Goal: Task Accomplishment & Management: Complete application form

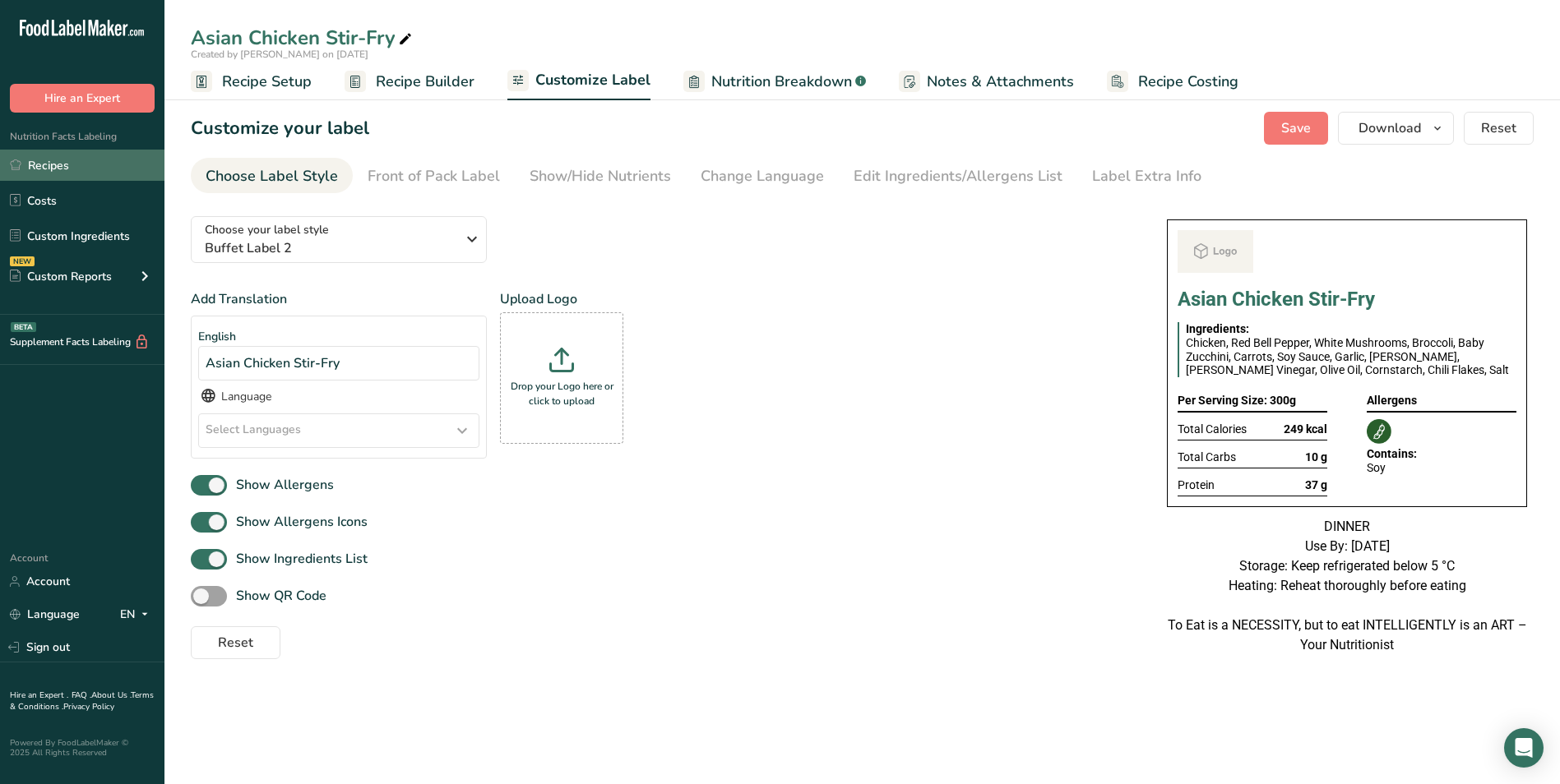
click at [104, 167] on link "Recipes" at bounding box center [82, 165] width 164 height 31
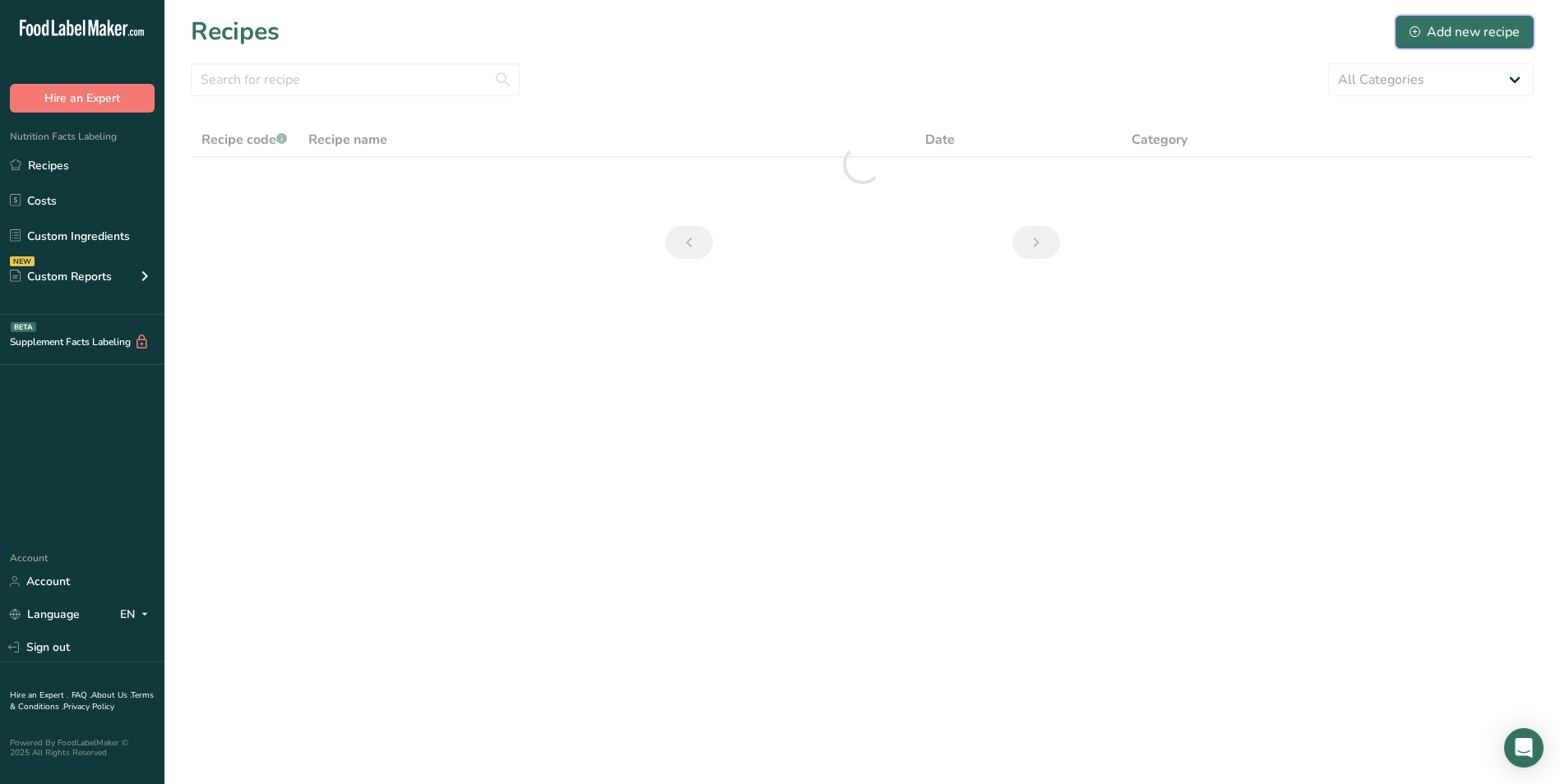
click at [1460, 33] on div "Add new recipe" at bounding box center [1464, 32] width 110 height 20
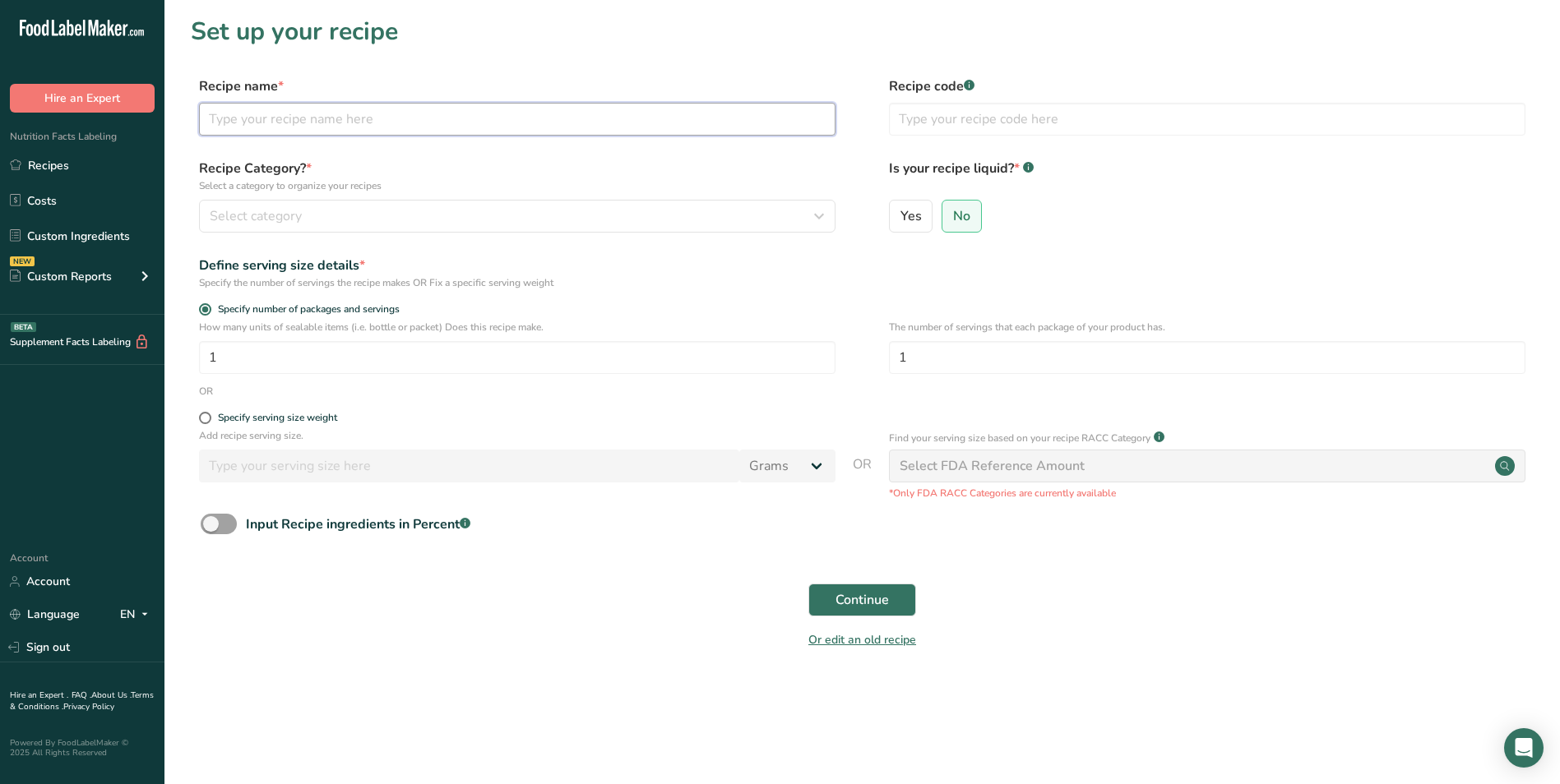
click at [264, 127] on input "text" at bounding box center [517, 119] width 637 height 33
type input "Creamy Egg & Cabbage Breakfast Skillet with Tahini"
click at [903, 116] on input "text" at bounding box center [1206, 119] width 637 height 33
type input "NUTRI"
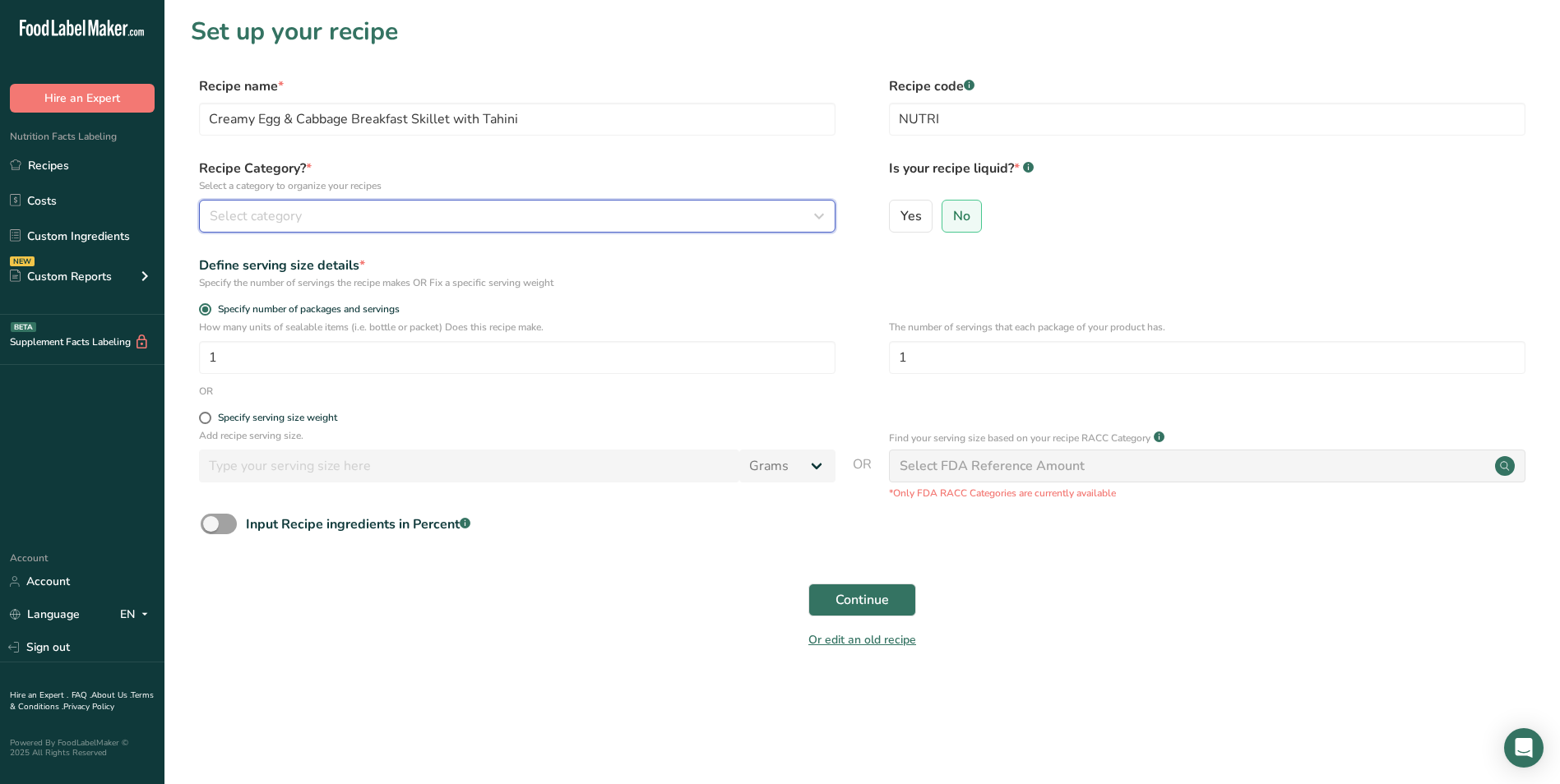
click at [762, 210] on div "Select category" at bounding box center [513, 216] width 605 height 20
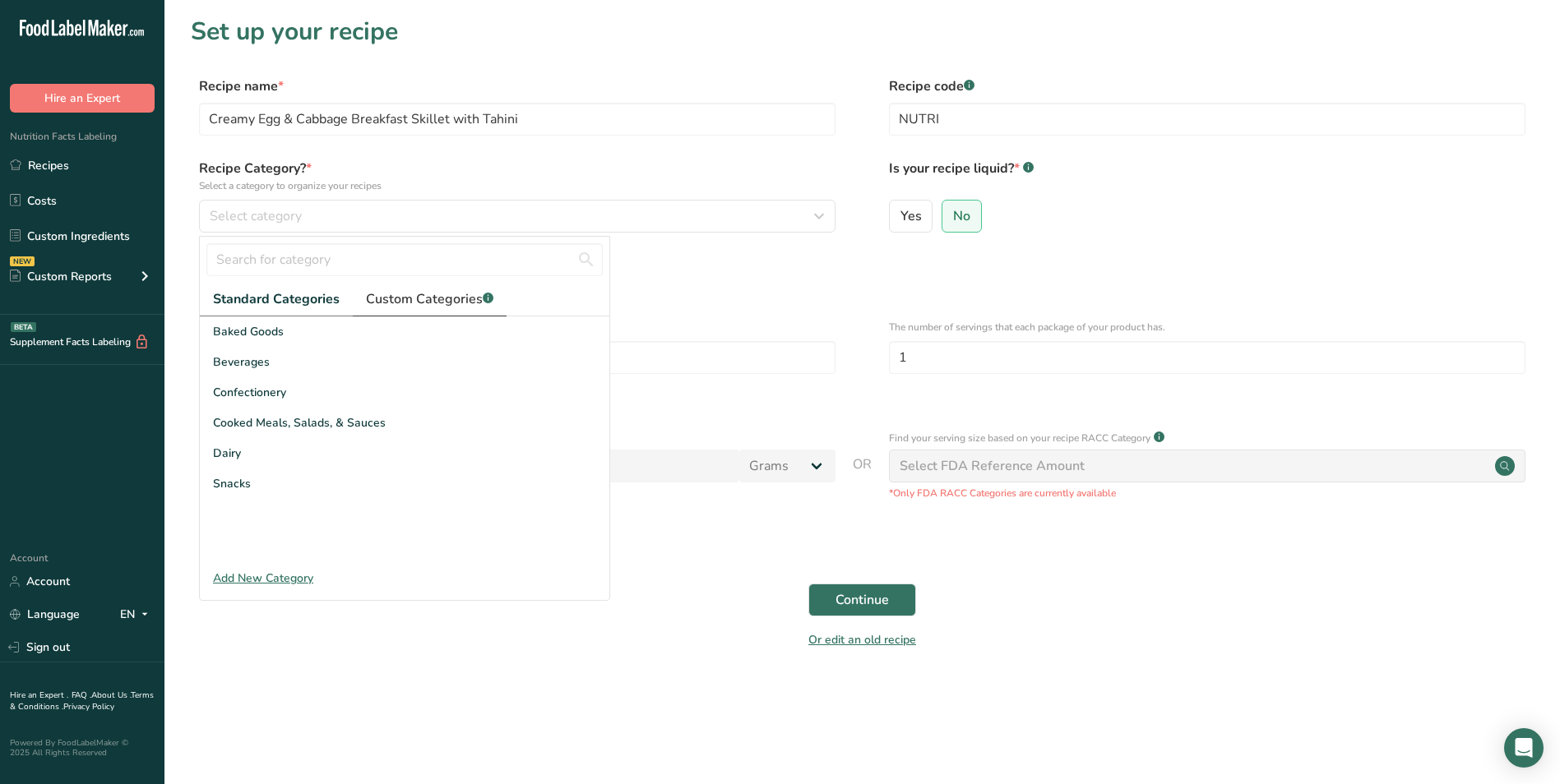
click at [456, 304] on span "Custom Categories .a-a{fill:#347362;}.b-a{fill:#fff;}" at bounding box center [430, 299] width 128 height 20
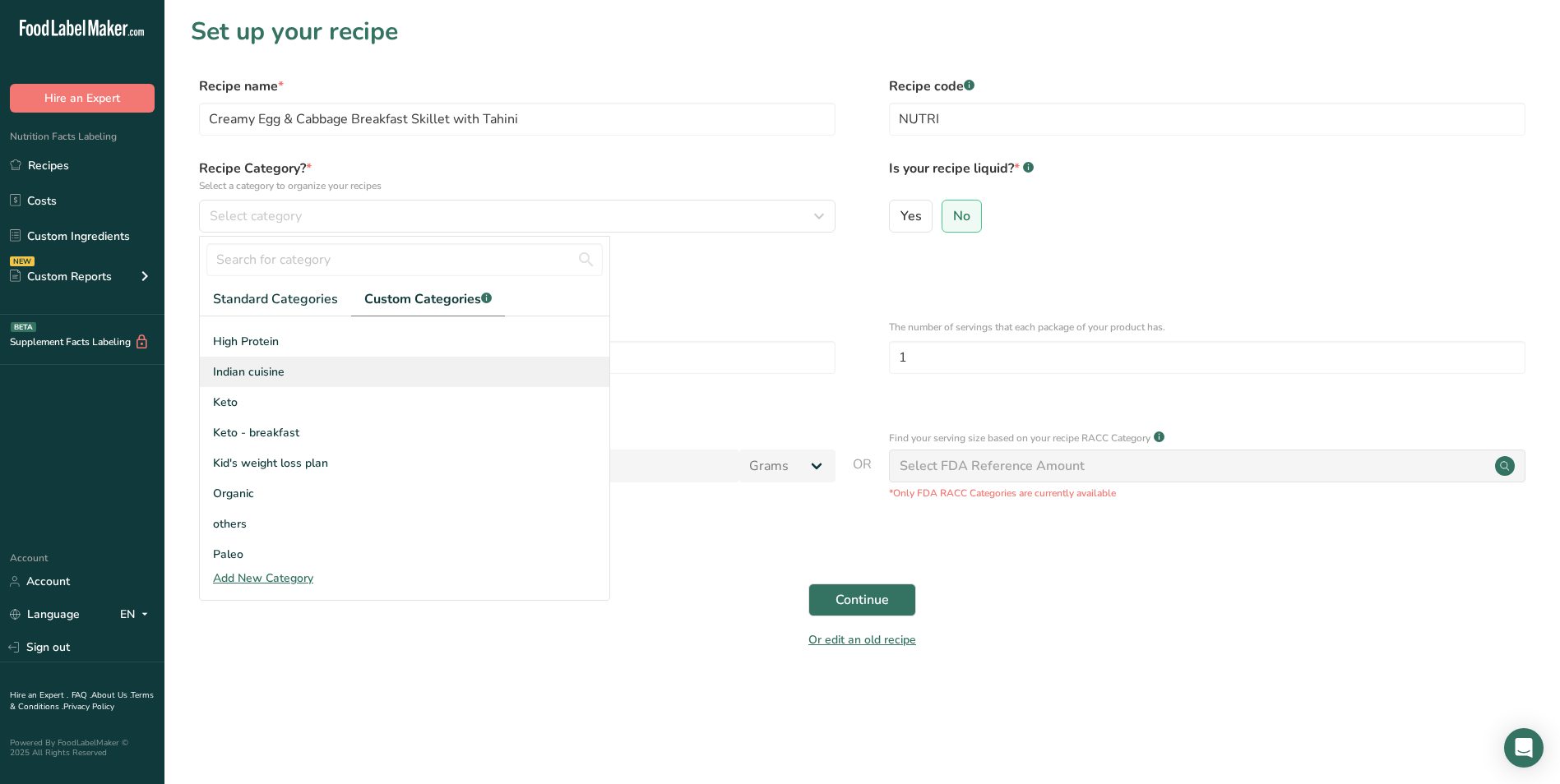
scroll to position [241, 0]
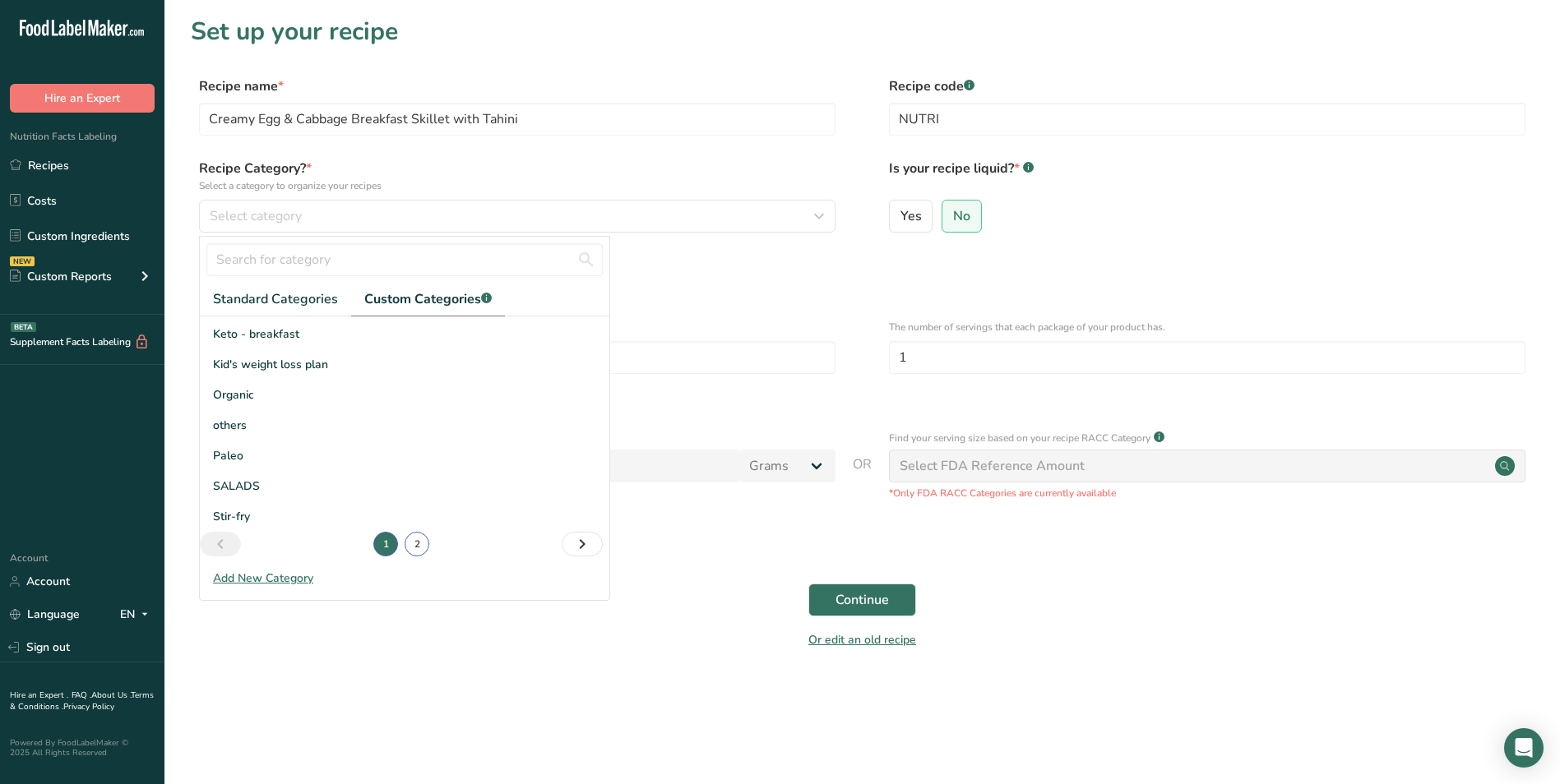
click at [414, 541] on link "2" at bounding box center [417, 545] width 25 height 25
click at [295, 489] on span "Weight loss - breakfast" at bounding box center [275, 483] width 125 height 17
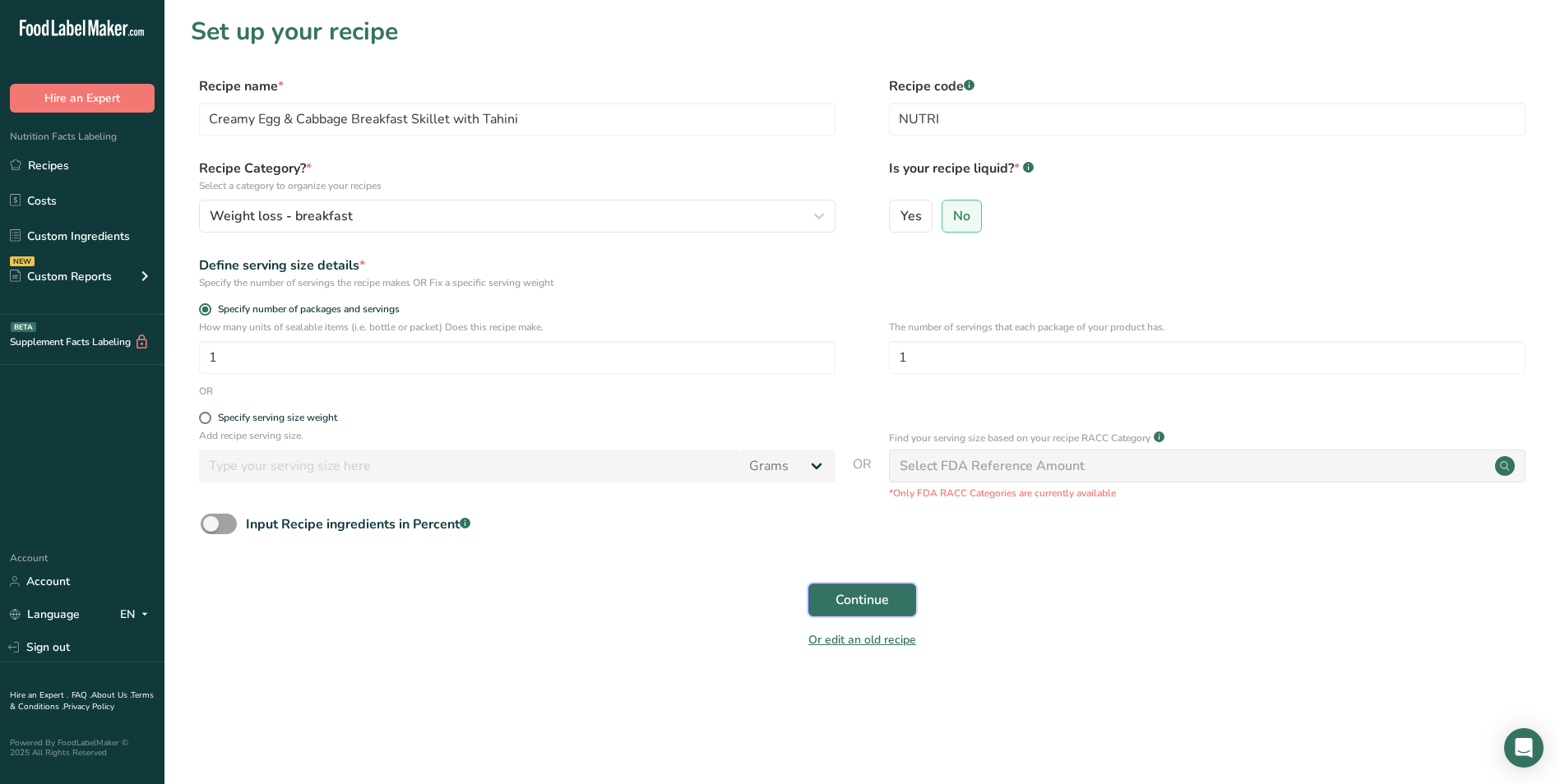
click at [871, 598] on span "Continue" at bounding box center [862, 600] width 54 height 20
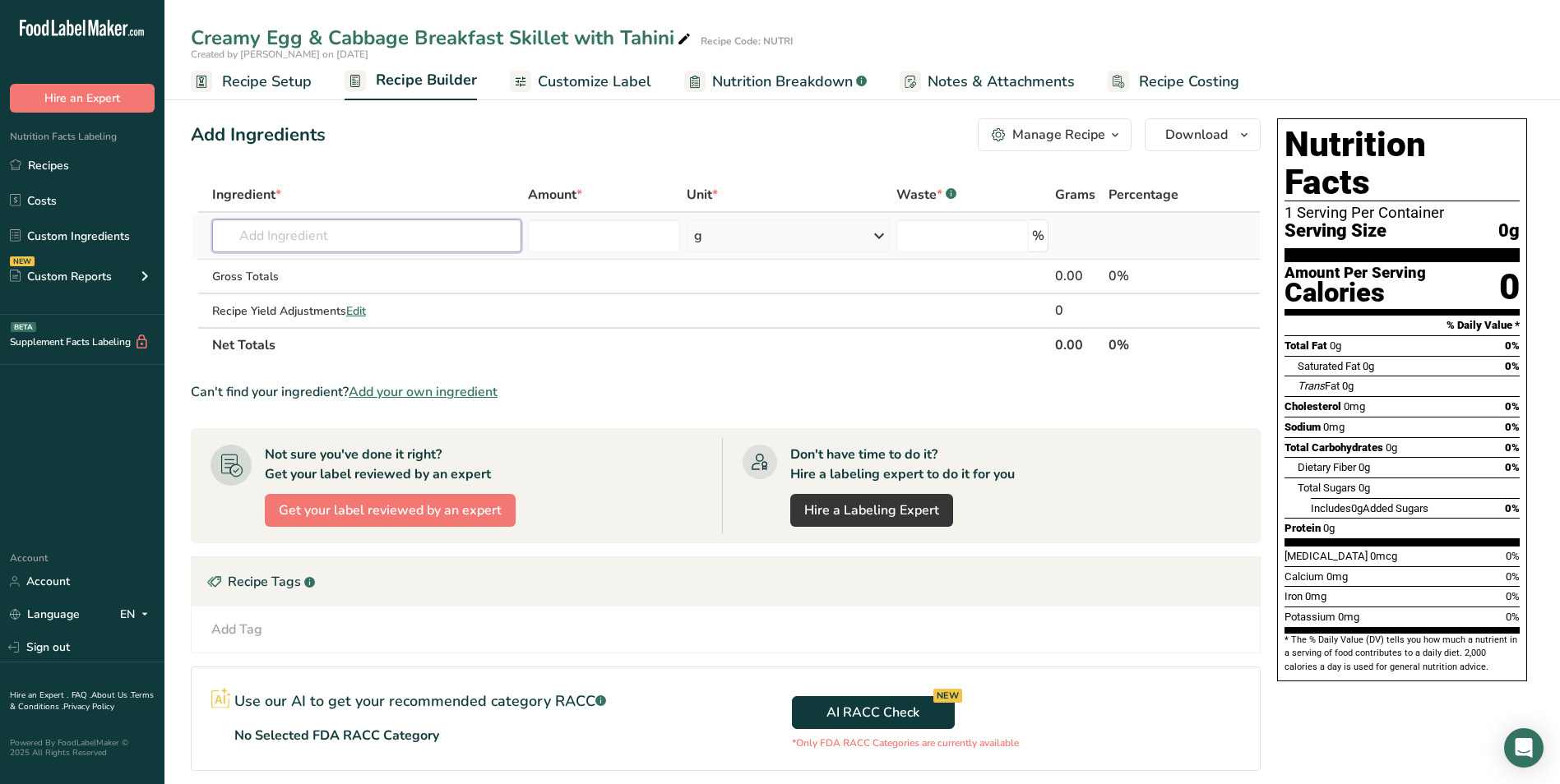
click at [282, 241] on input "text" at bounding box center [367, 236] width 309 height 33
drag, startPoint x: 1173, startPoint y: 260, endPoint x: 256, endPoint y: 242, distance: 917.2
click at [251, 242] on input "text" at bounding box center [367, 236] width 309 height 33
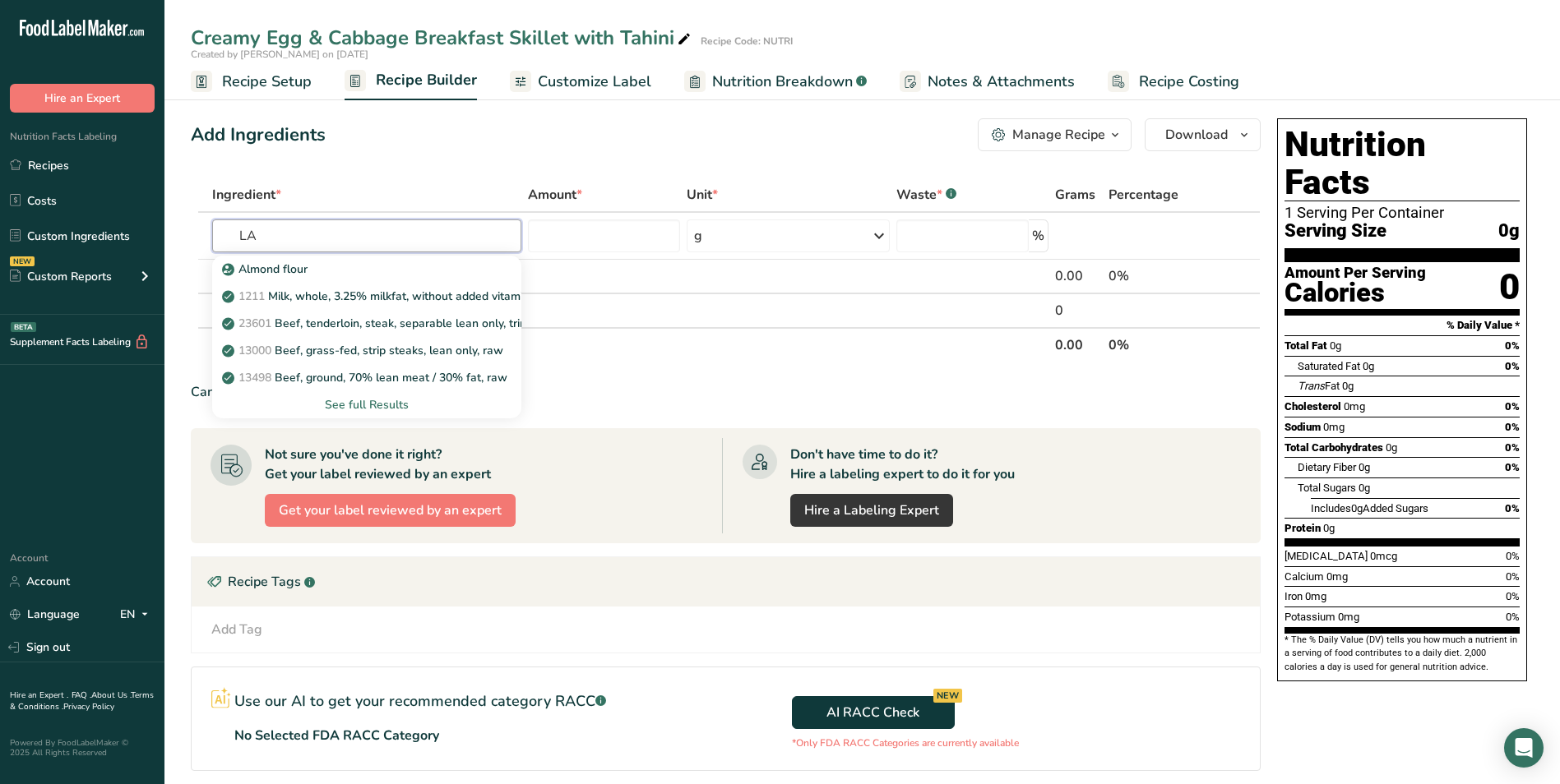
type input "L"
type input "EGG WHOLE"
click at [380, 292] on p "1123 Egg, whole, raw, fresh" at bounding box center [304, 296] width 160 height 17
type input "Egg, whole, raw, fresh"
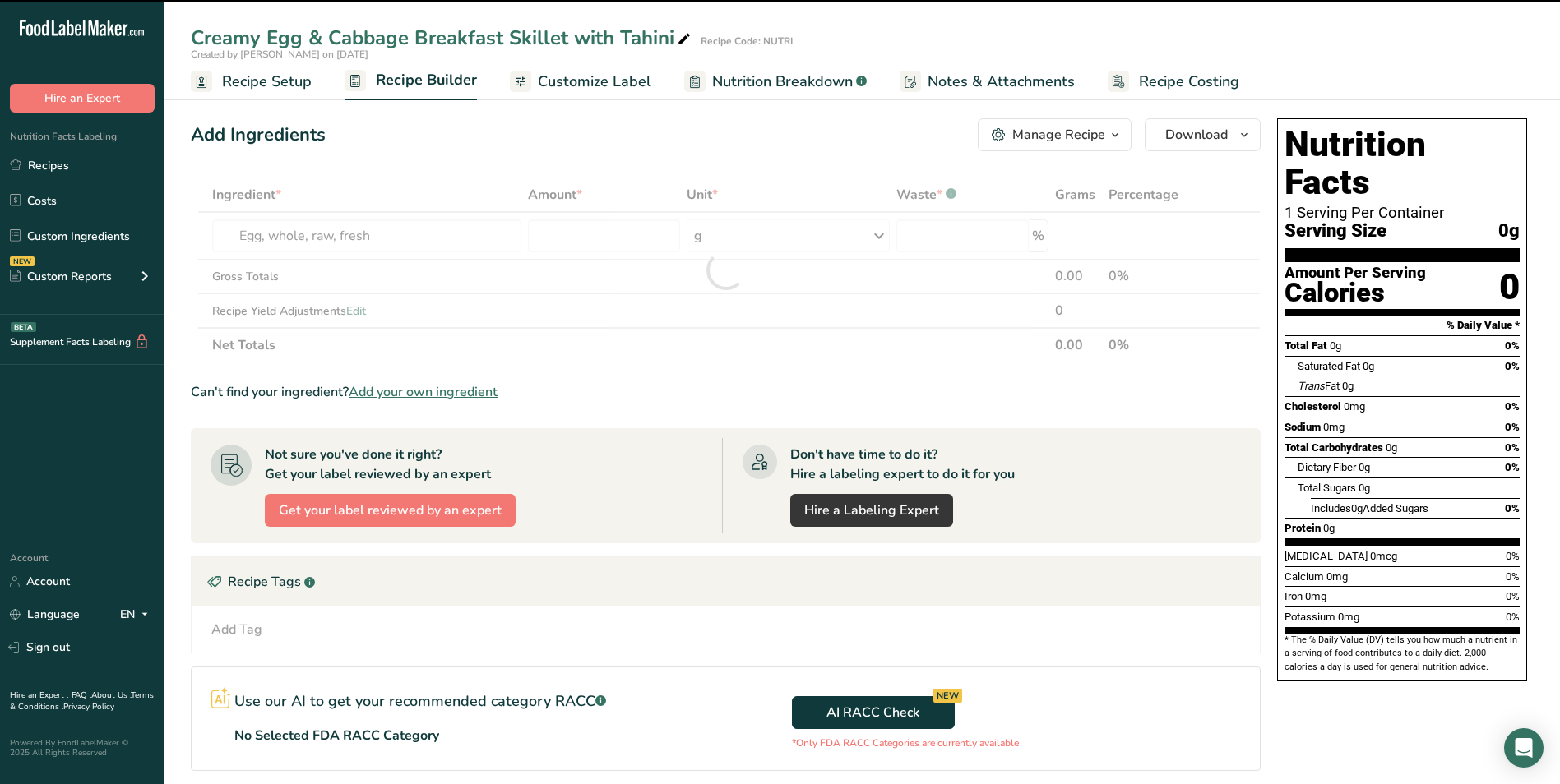
type input "0"
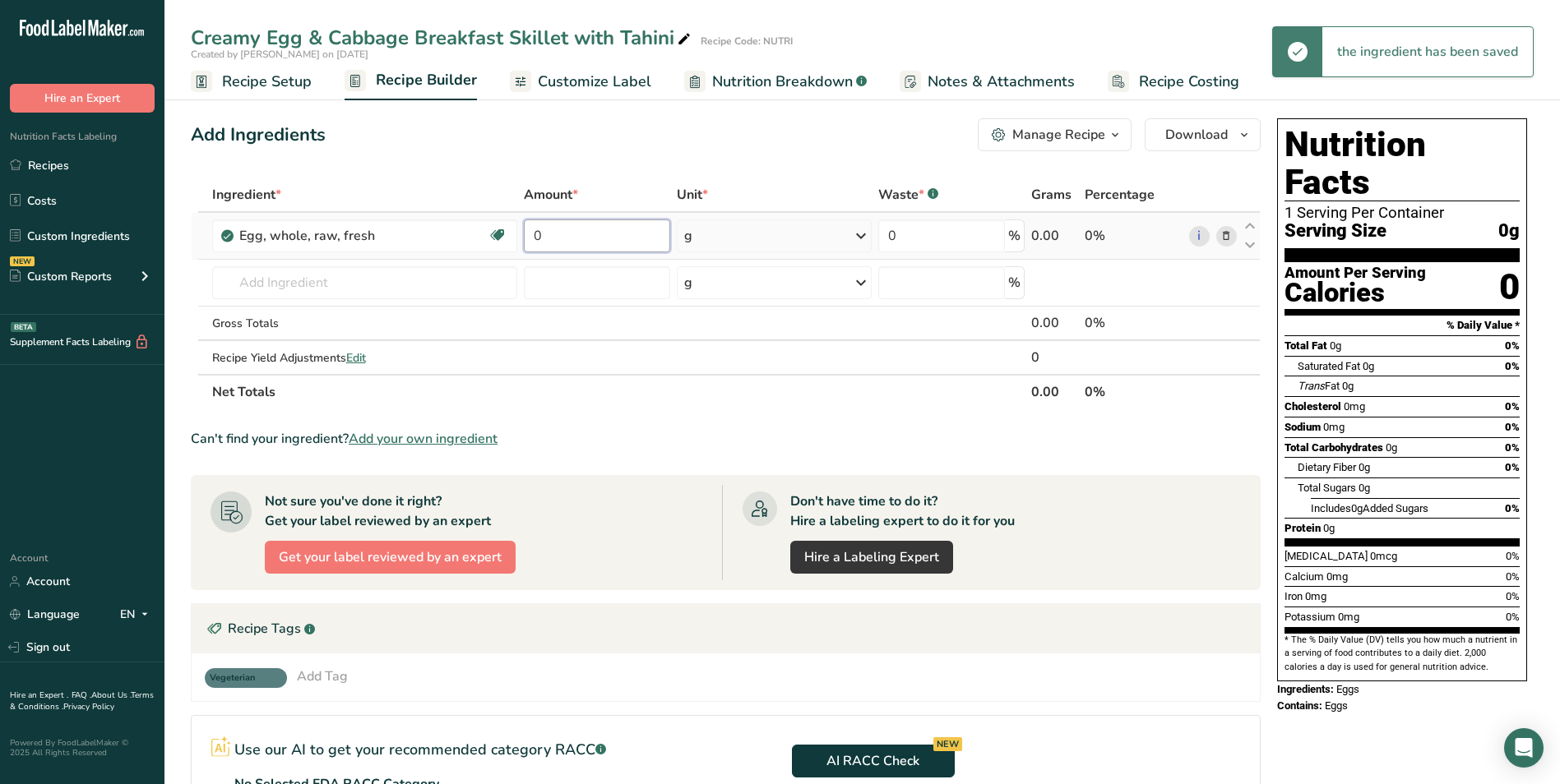
click at [534, 238] on input "0" at bounding box center [597, 236] width 146 height 33
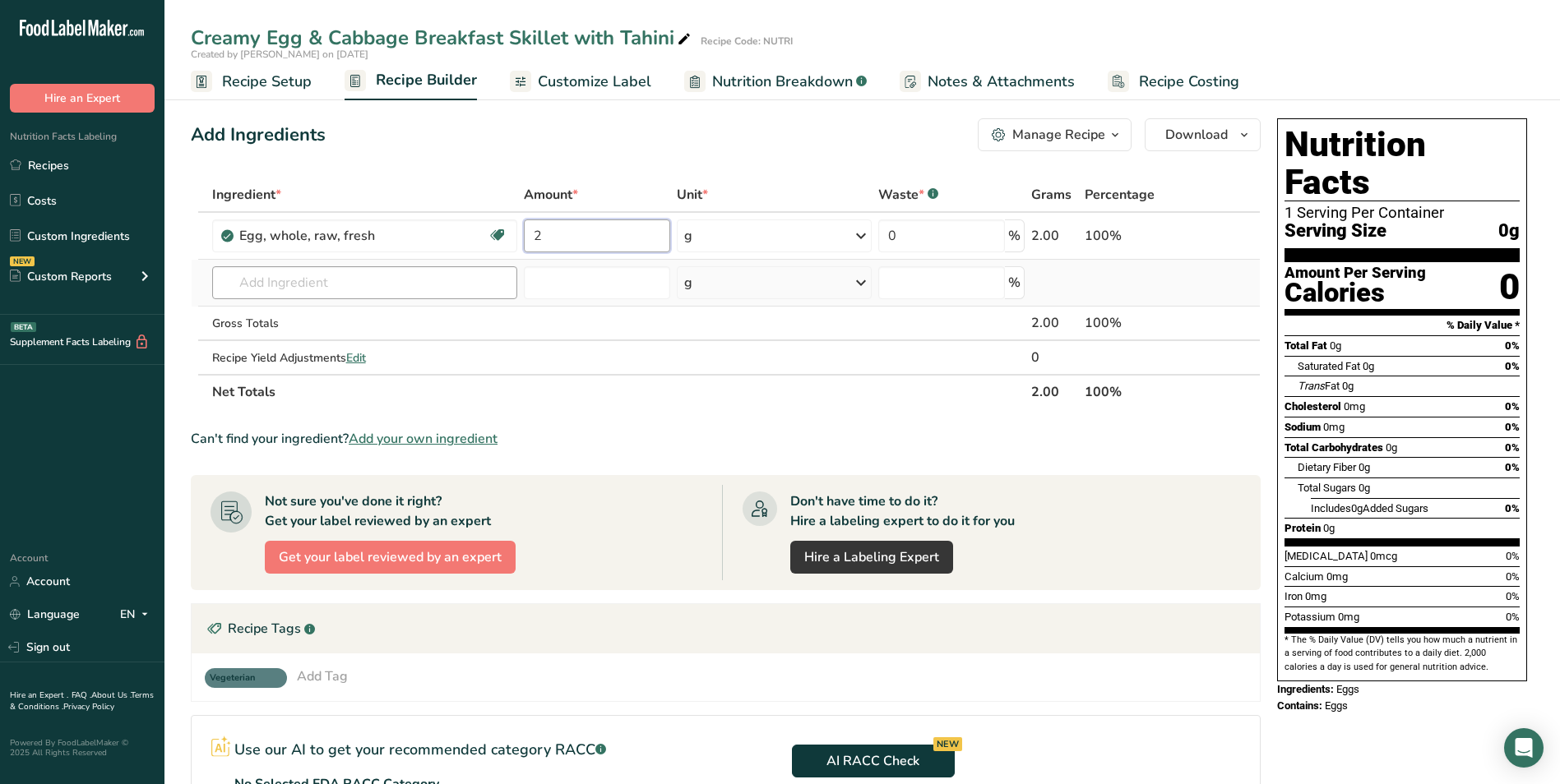
type input "2"
click at [262, 291] on div "Ingredient * Amount * Unit * Waste * .a-a{fill:#347362;}.b-a{fill:#fff;} Grams …" at bounding box center [726, 294] width 1070 height 232
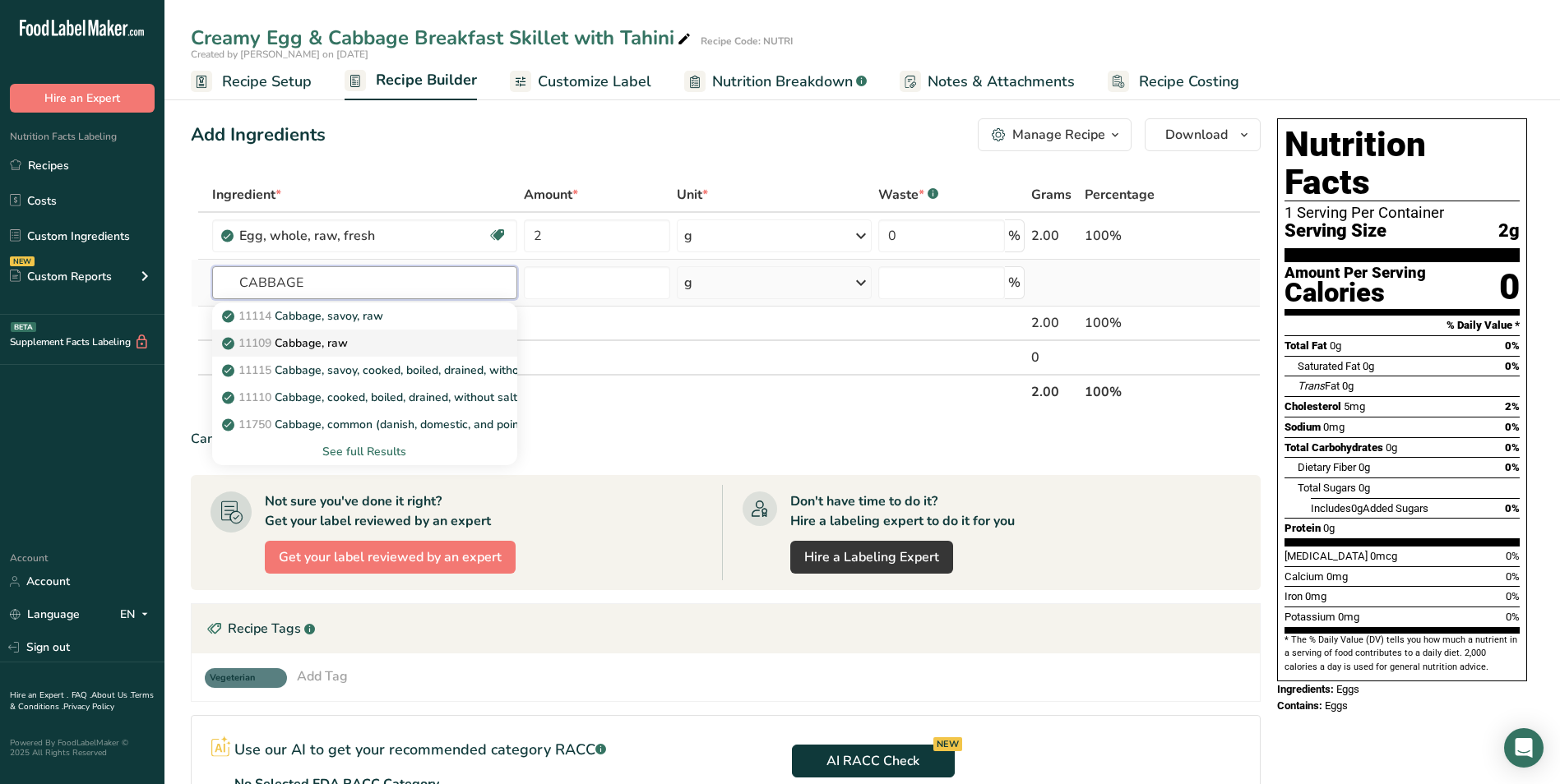
type input "CABBAGE"
click at [379, 353] on link "11109 Cabbage, raw" at bounding box center [365, 343] width 305 height 27
type input "Cabbage, raw"
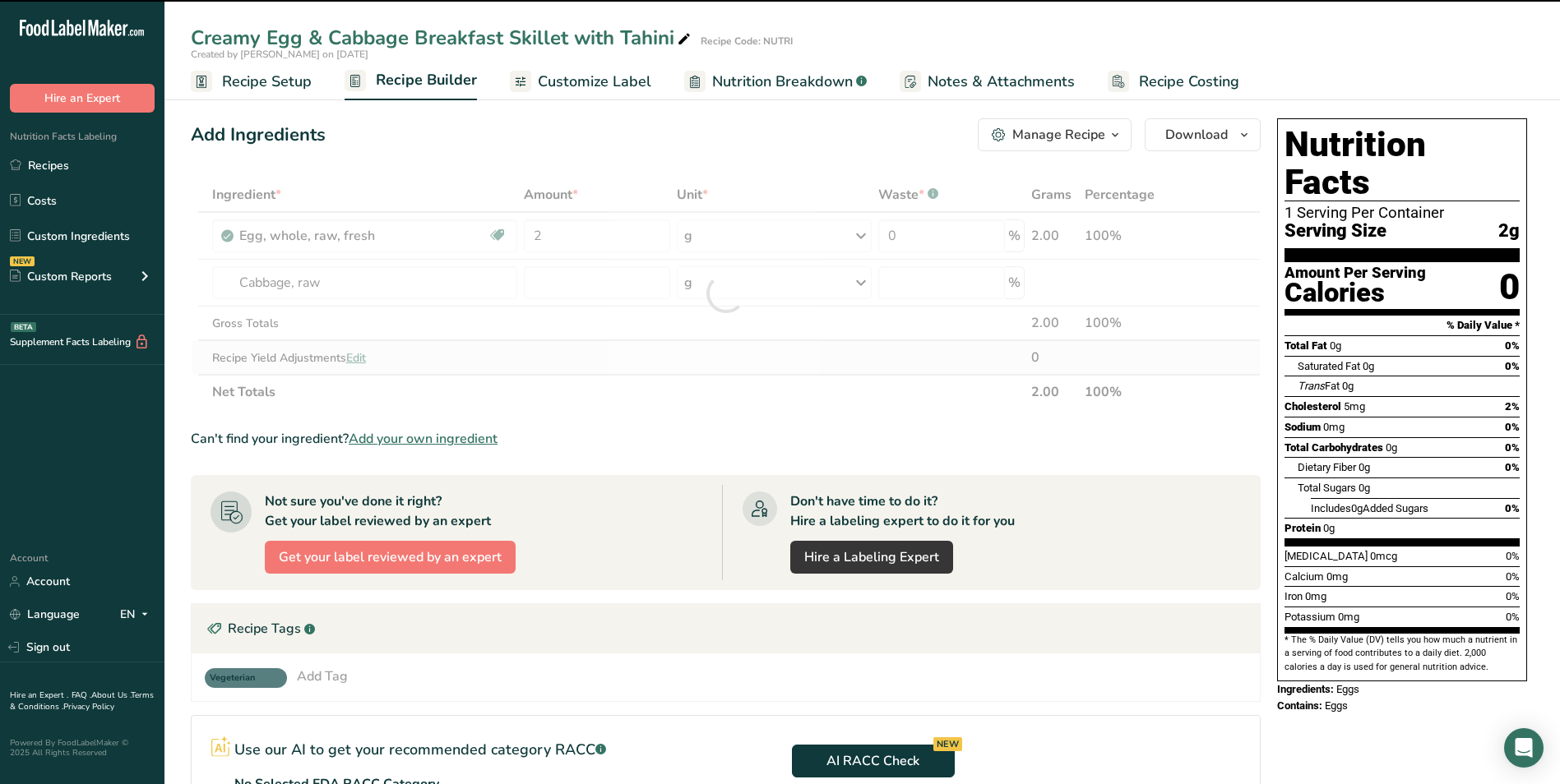
type input "0"
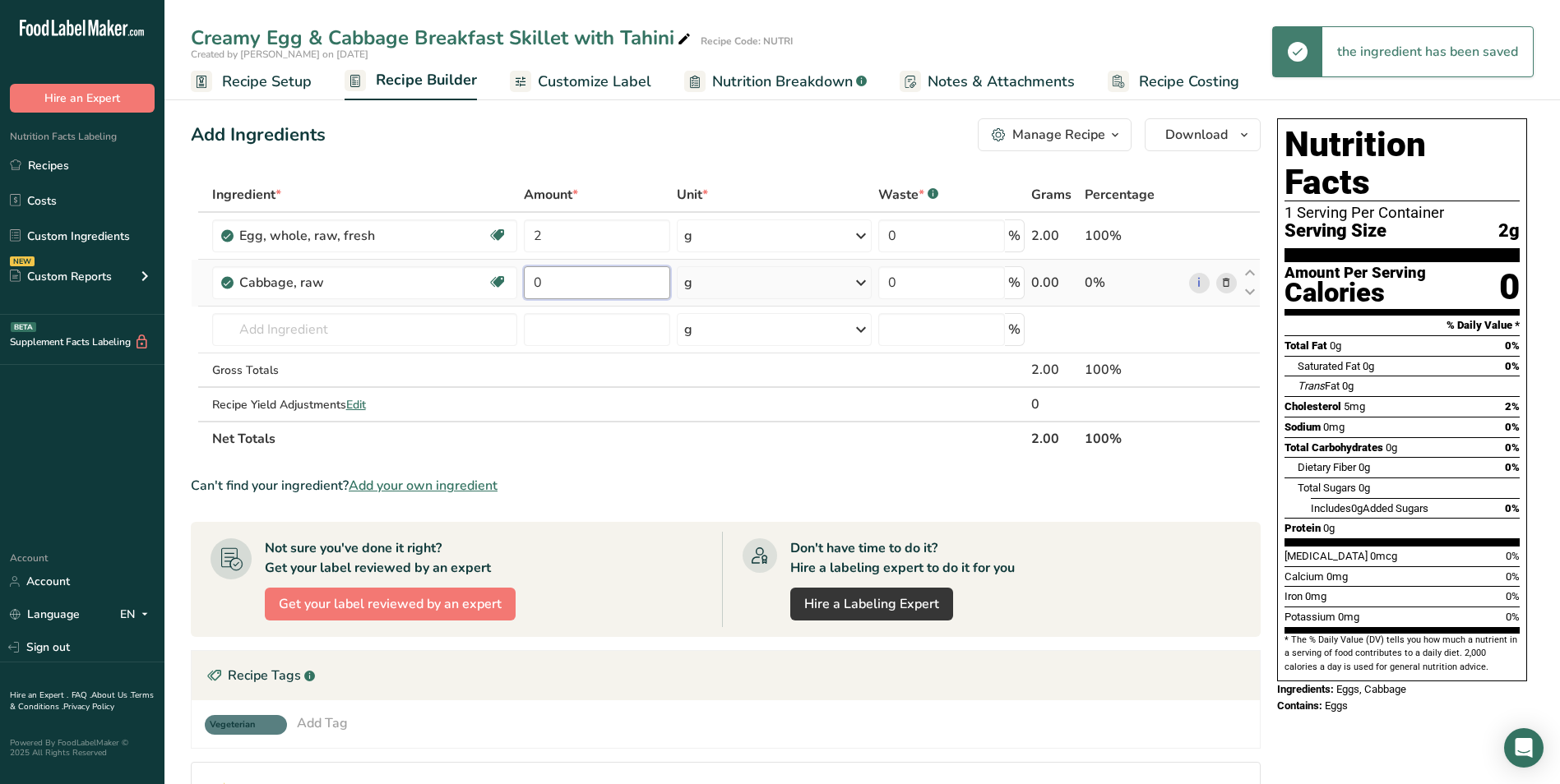
click at [532, 279] on input "0" at bounding box center [597, 282] width 146 height 33
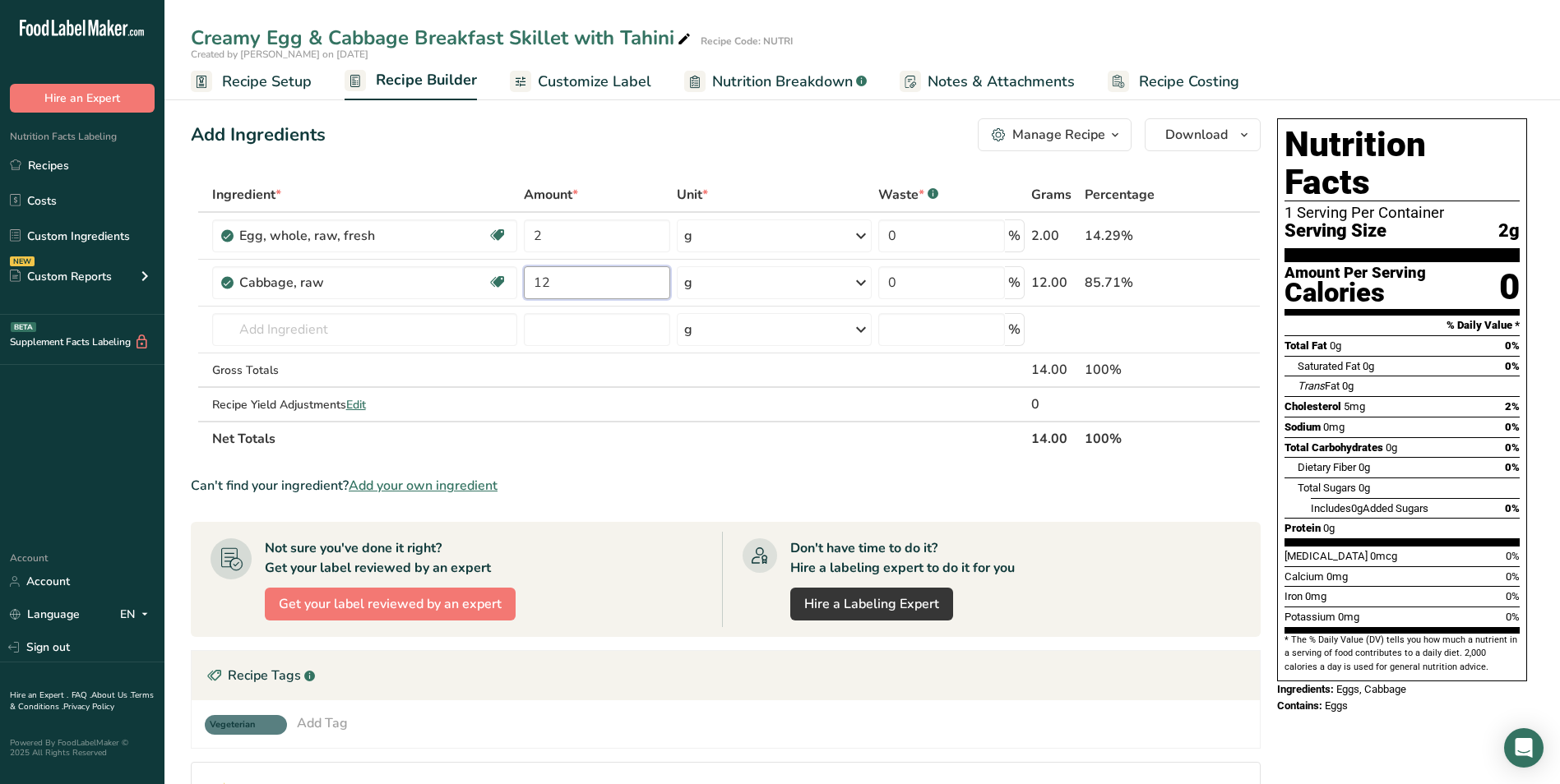
type input "1"
type input "150"
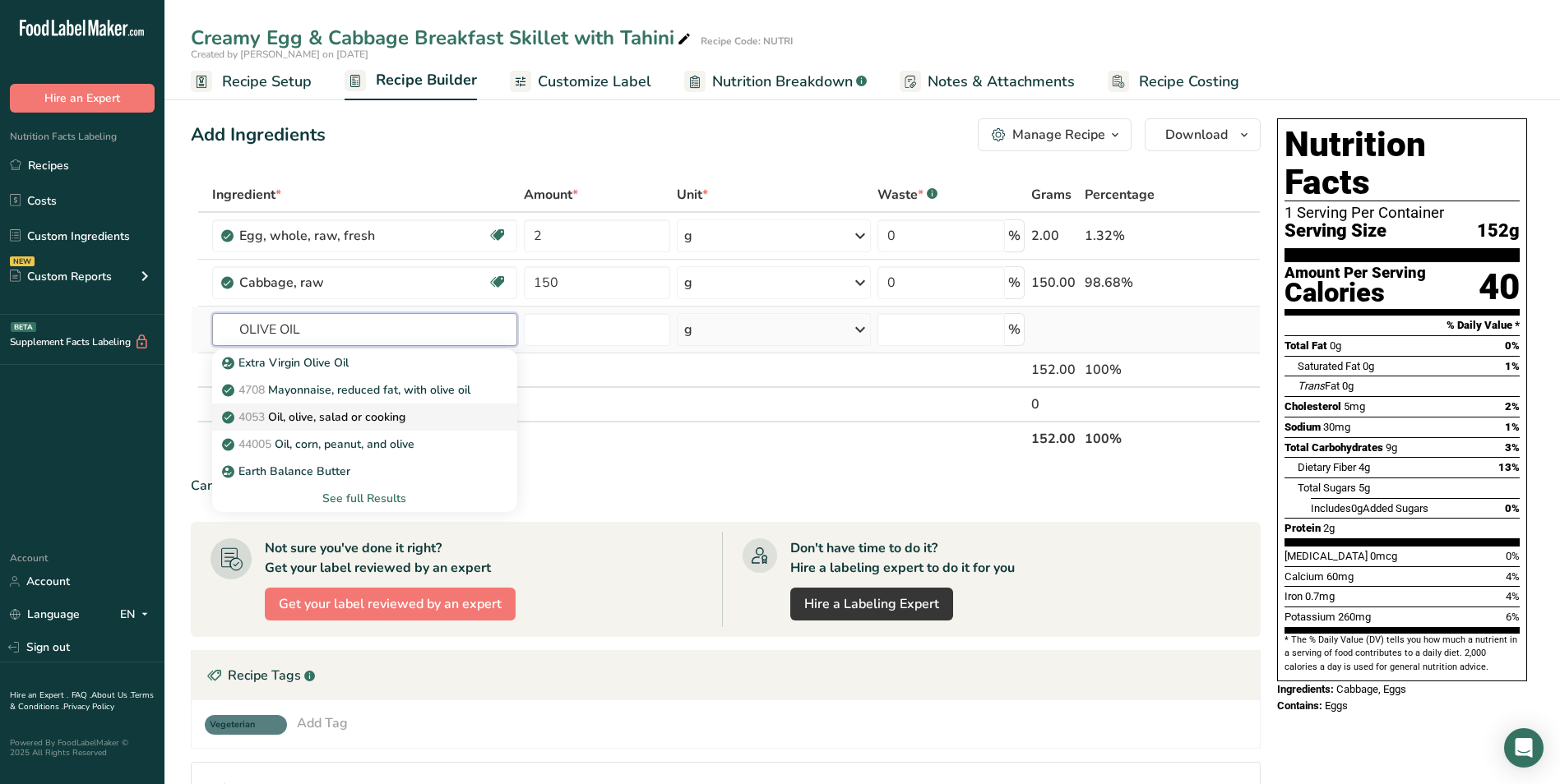
type input "OLIVE OIL"
click at [379, 412] on p "4053 Oil, olive, salad or cooking" at bounding box center [315, 417] width 180 height 17
type input "Oil, olive, salad or cooking"
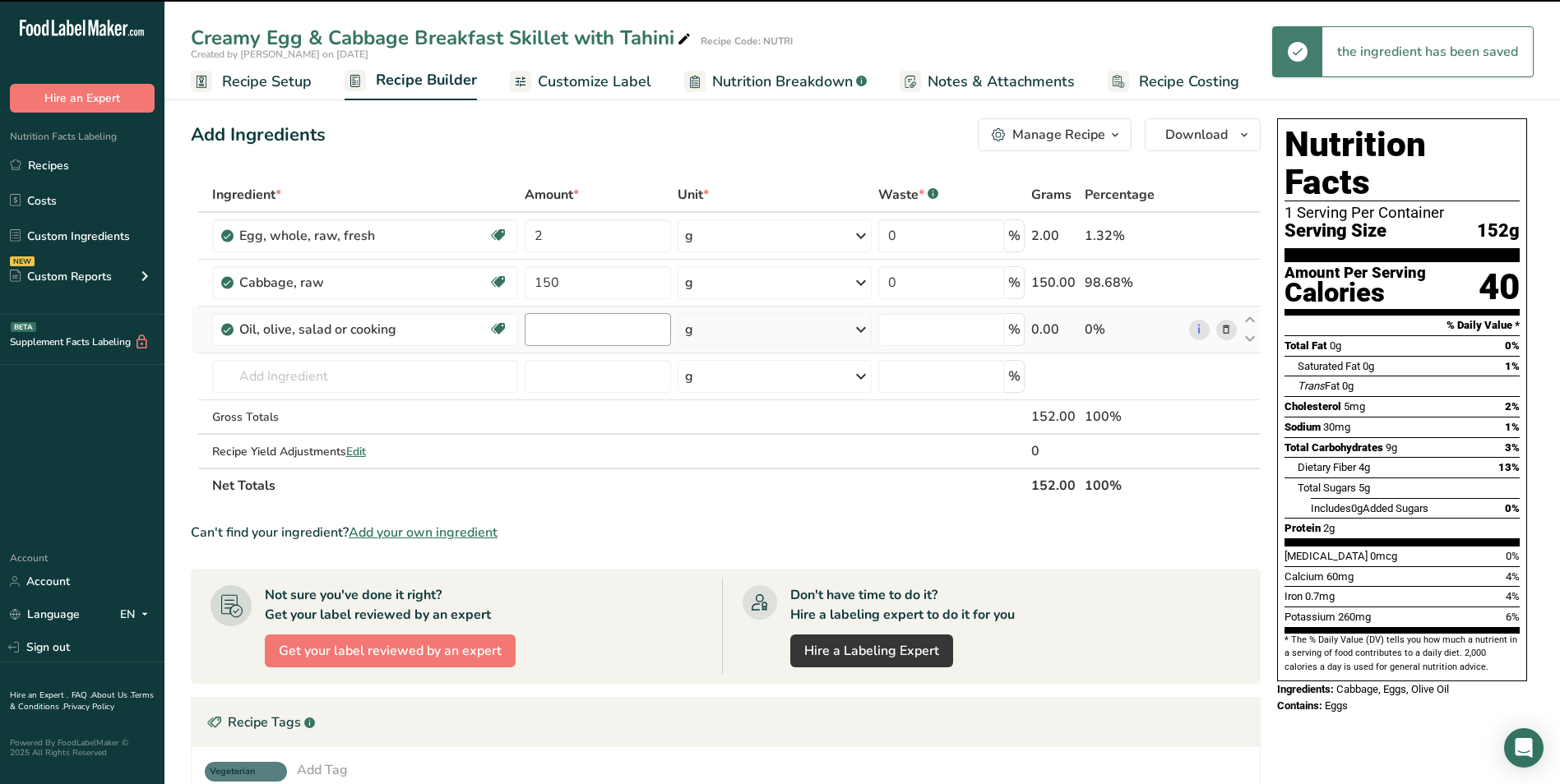
type input "0"
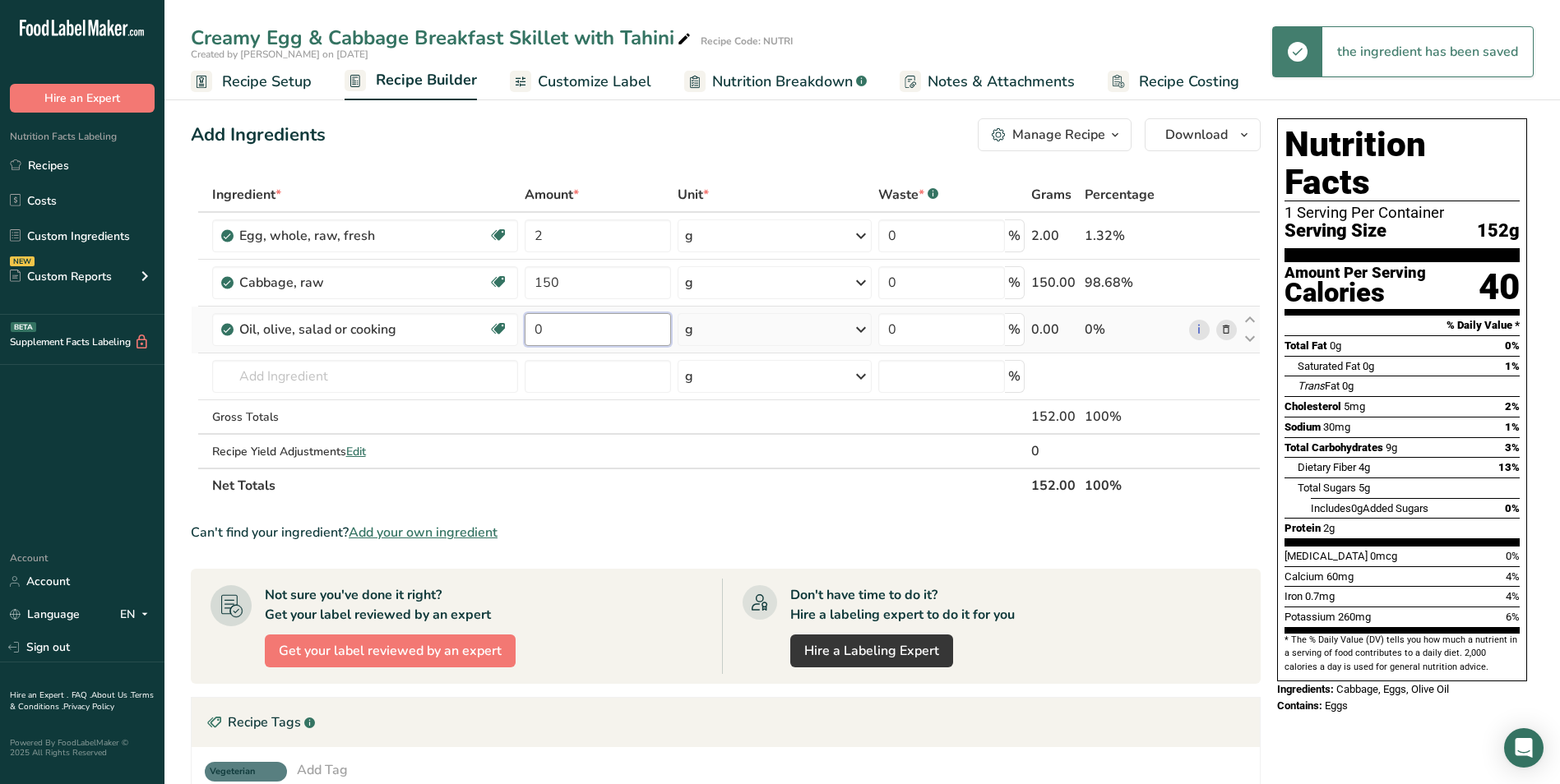
click at [553, 329] on input "0" at bounding box center [597, 329] width 146 height 33
click at [555, 329] on input "0" at bounding box center [597, 329] width 146 height 33
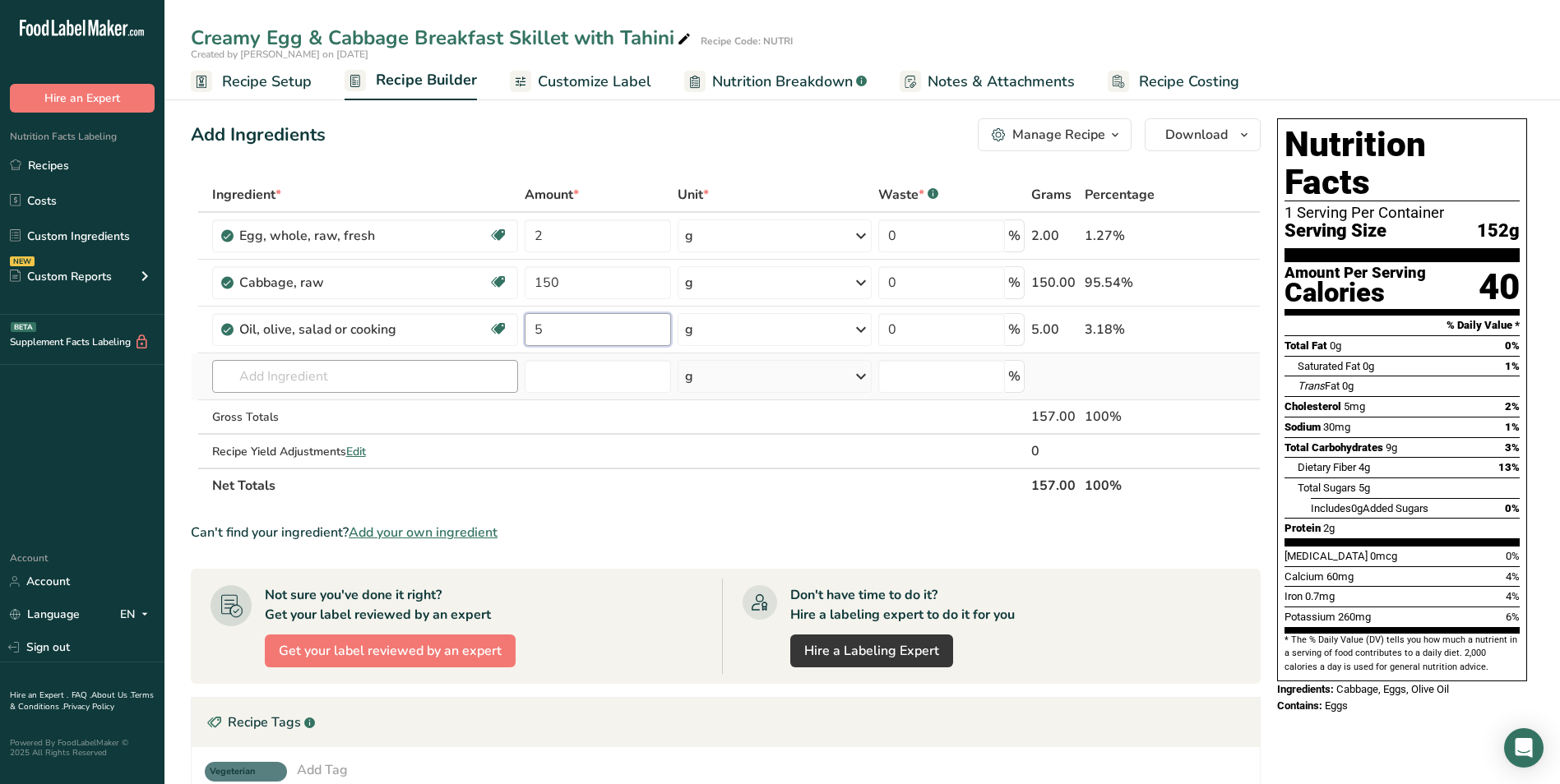
type input "5"
click at [400, 371] on div "Ingredient * Amount * Unit * Waste * .a-a{fill:#347362;}.b-a{fill:#fff;} Grams …" at bounding box center [726, 340] width 1070 height 326
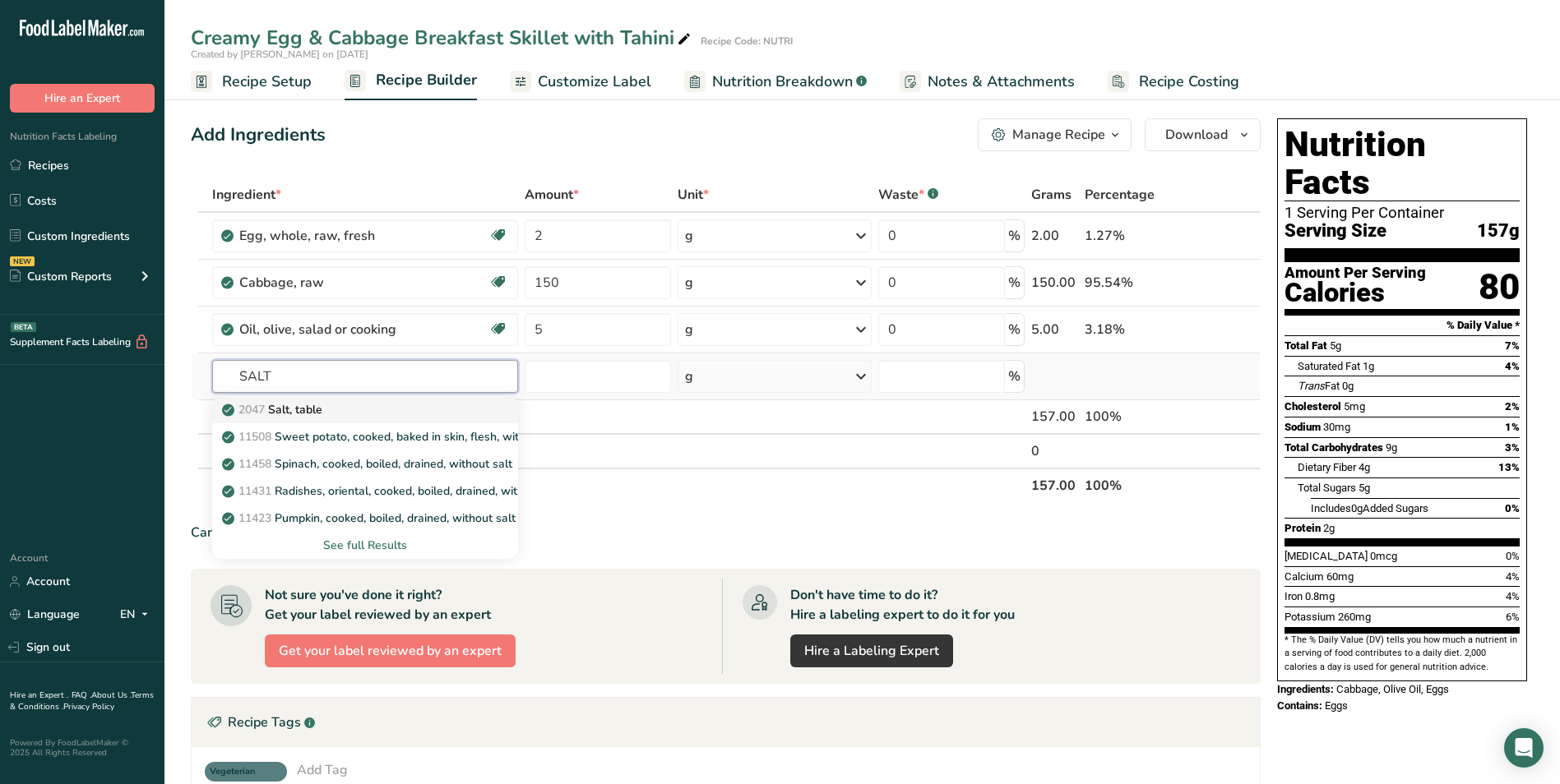
type input "SALT"
click at [412, 413] on div "2047 Salt, table" at bounding box center [352, 409] width 254 height 17
type input "Salt, table"
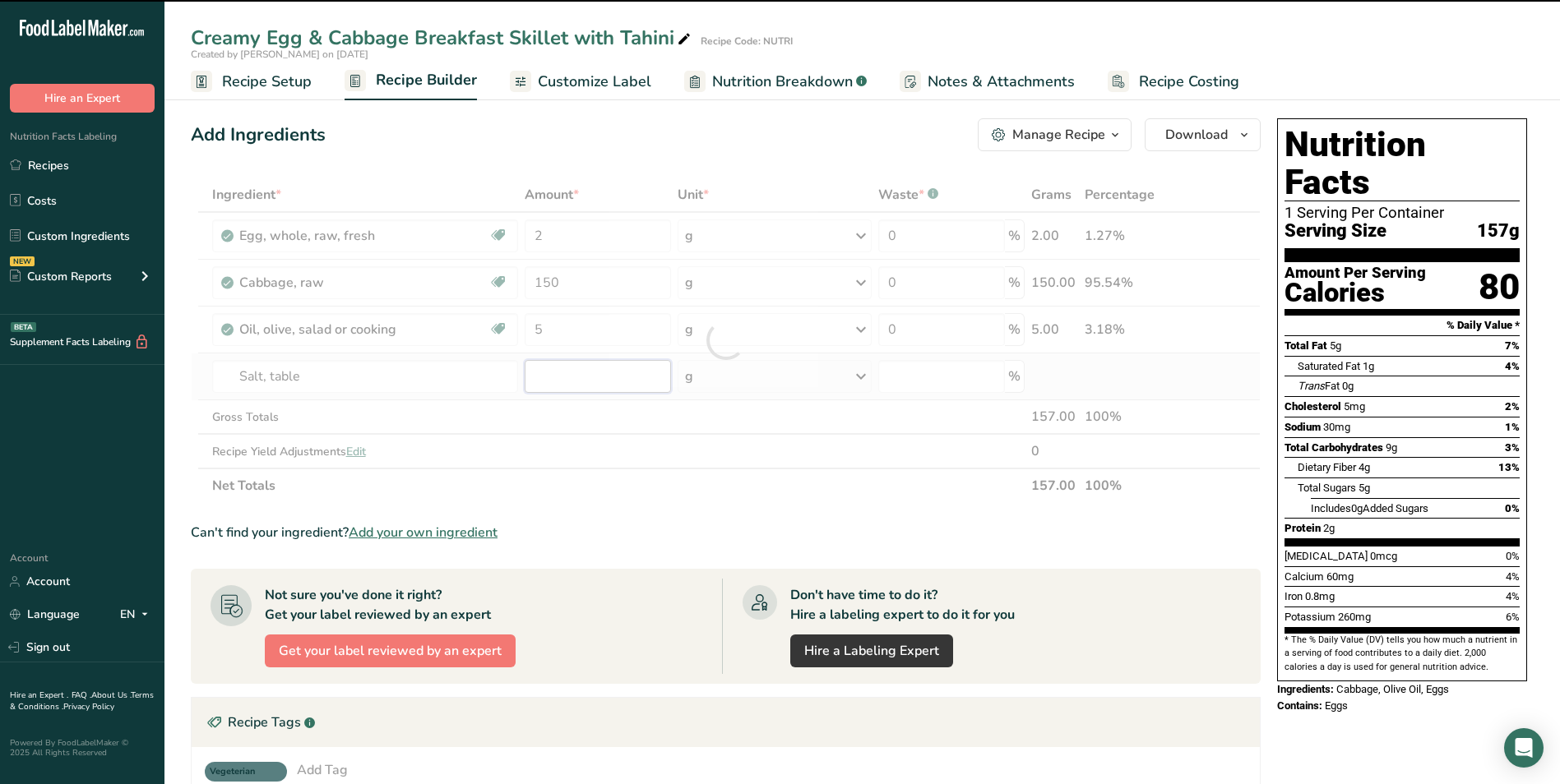
type input "0"
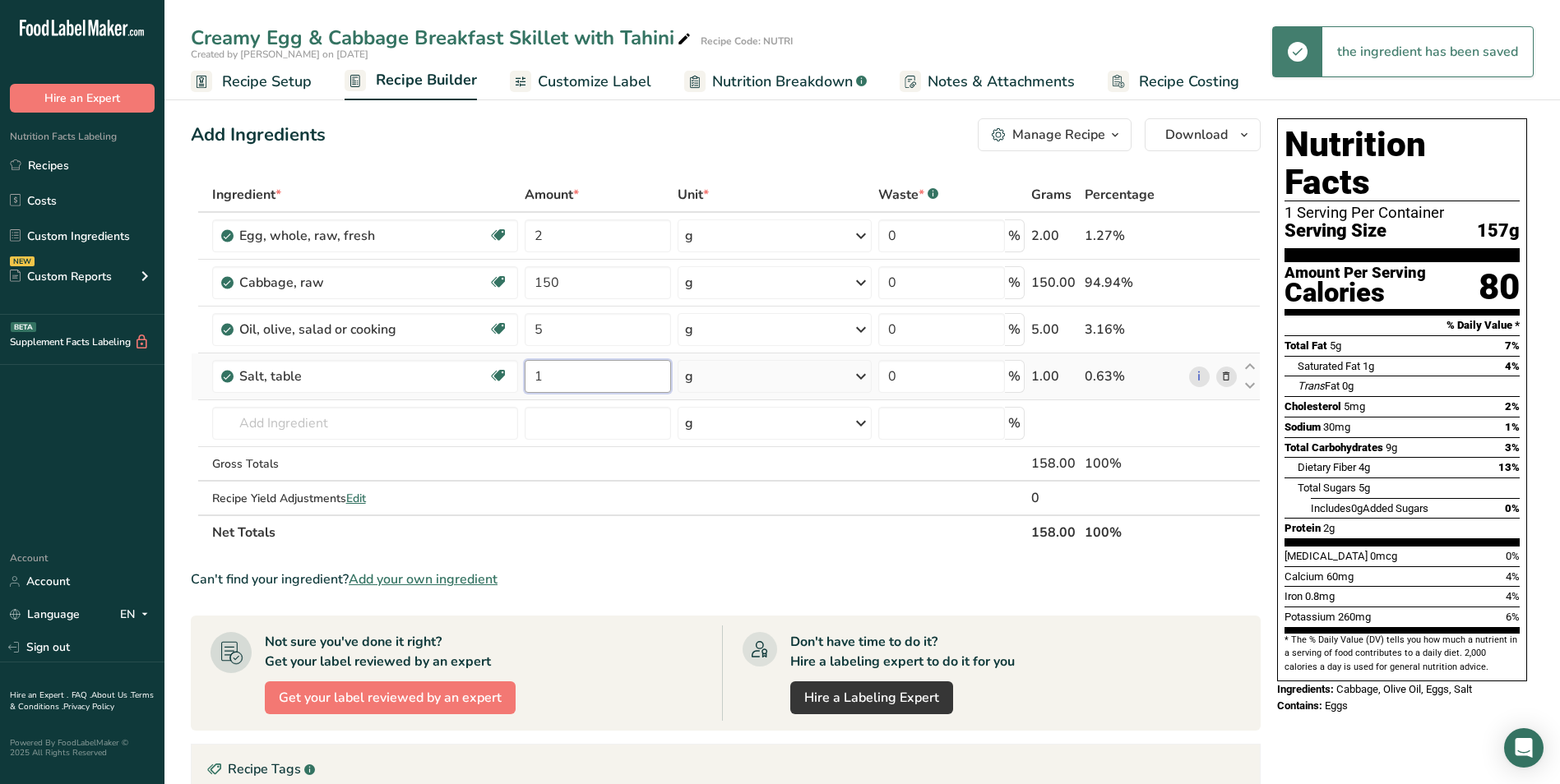
type input "1"
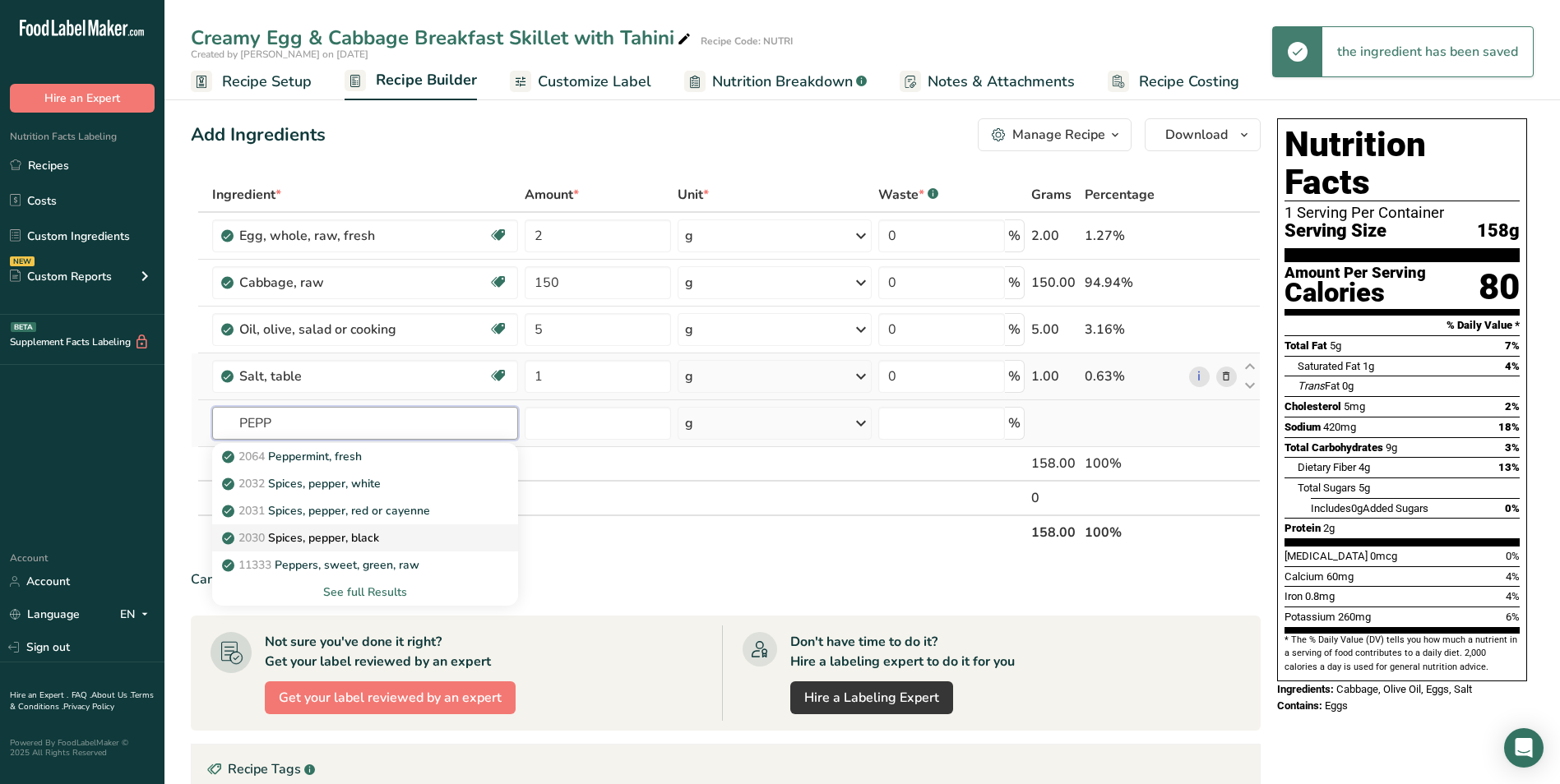
type input "PEPP"
click at [379, 546] on p "2030 Spices, pepper, black" at bounding box center [302, 538] width 154 height 17
type input "Spices, pepper, black"
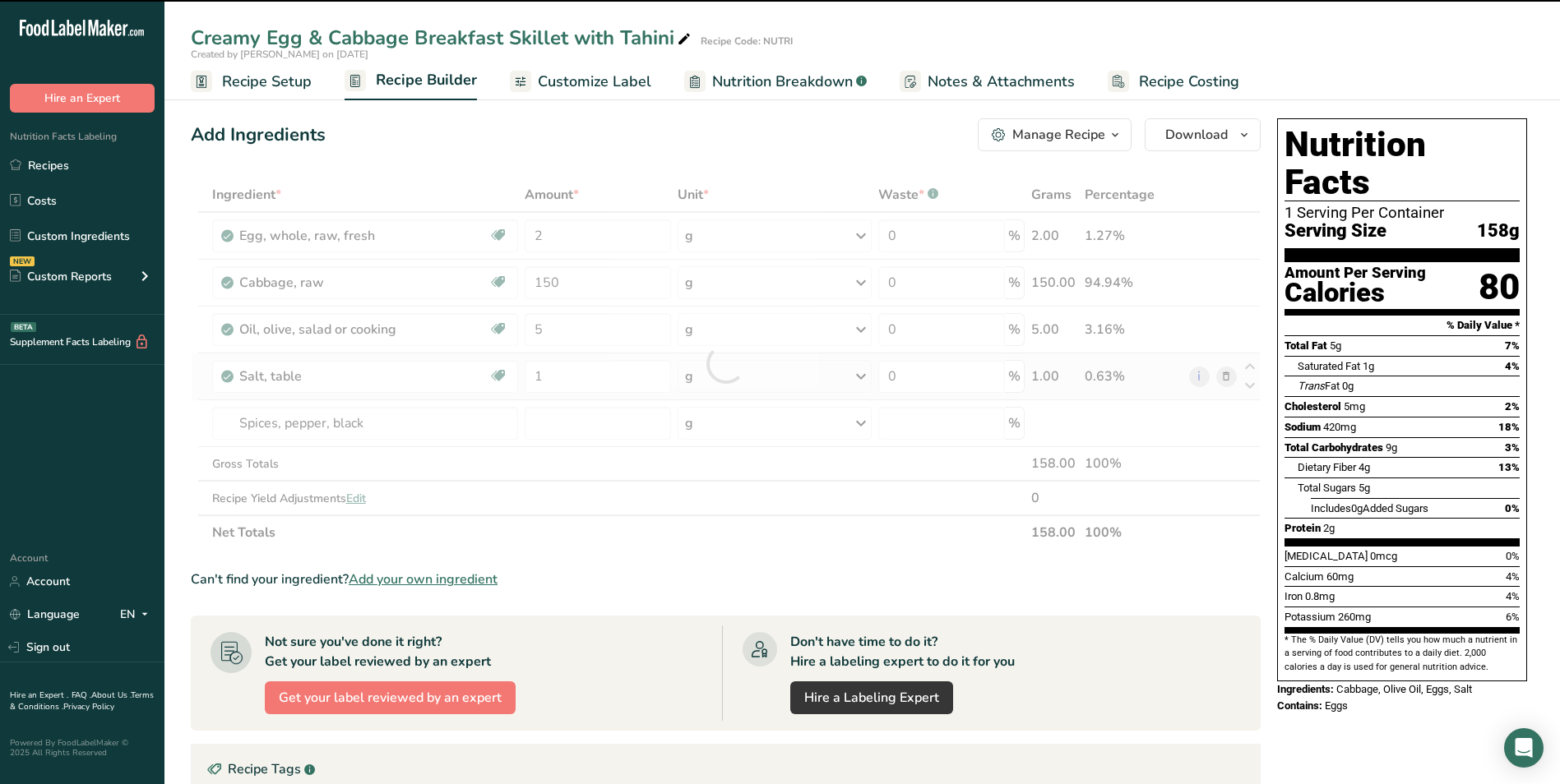
type input "0"
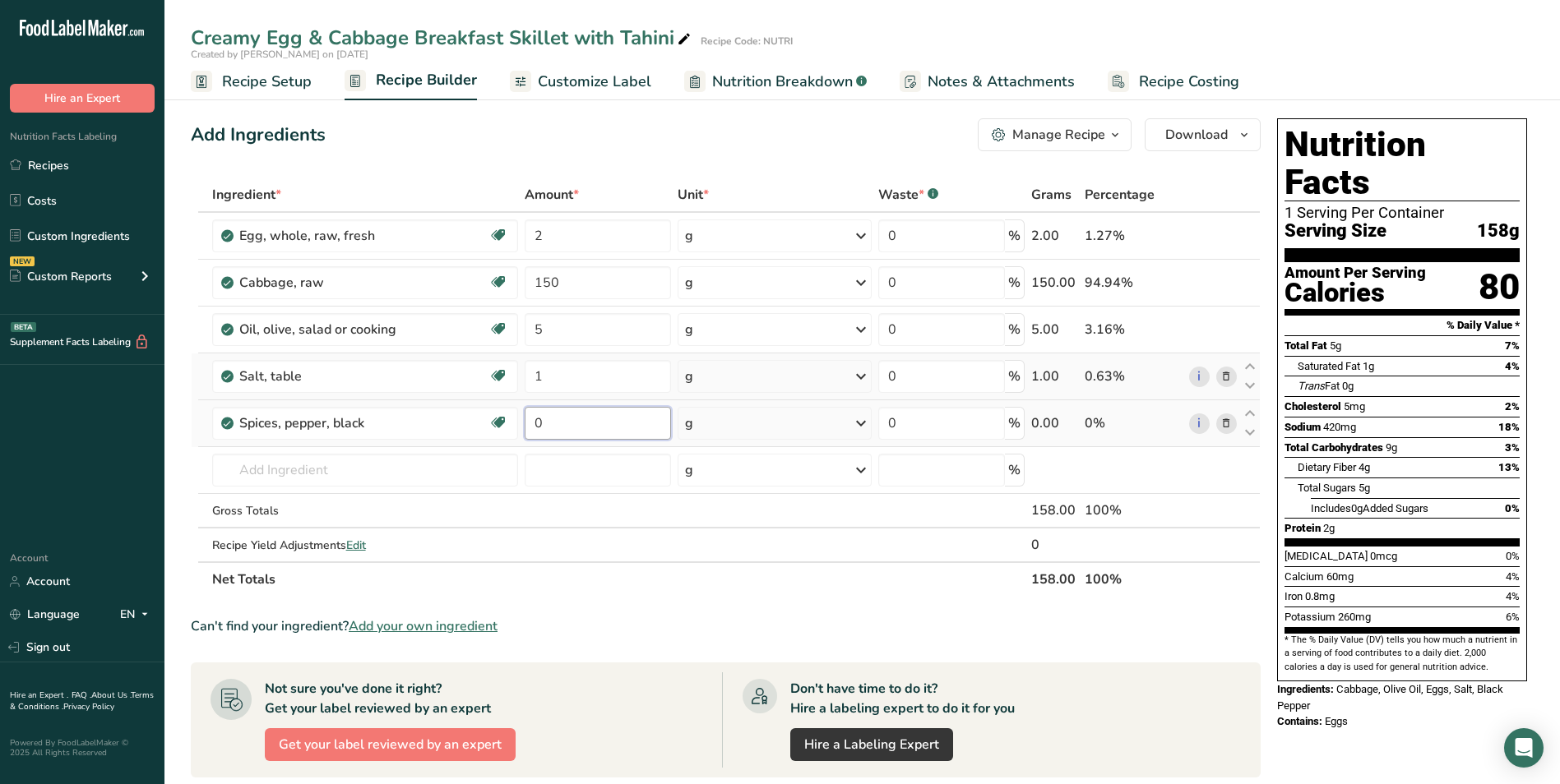
click at [527, 427] on input "0" at bounding box center [597, 423] width 146 height 33
type input "0.2"
click at [733, 238] on div "Ingredient * Amount * Unit * Waste * .a-a{fill:#347362;}.b-a{fill:#fff;} Grams …" at bounding box center [726, 388] width 1070 height 420
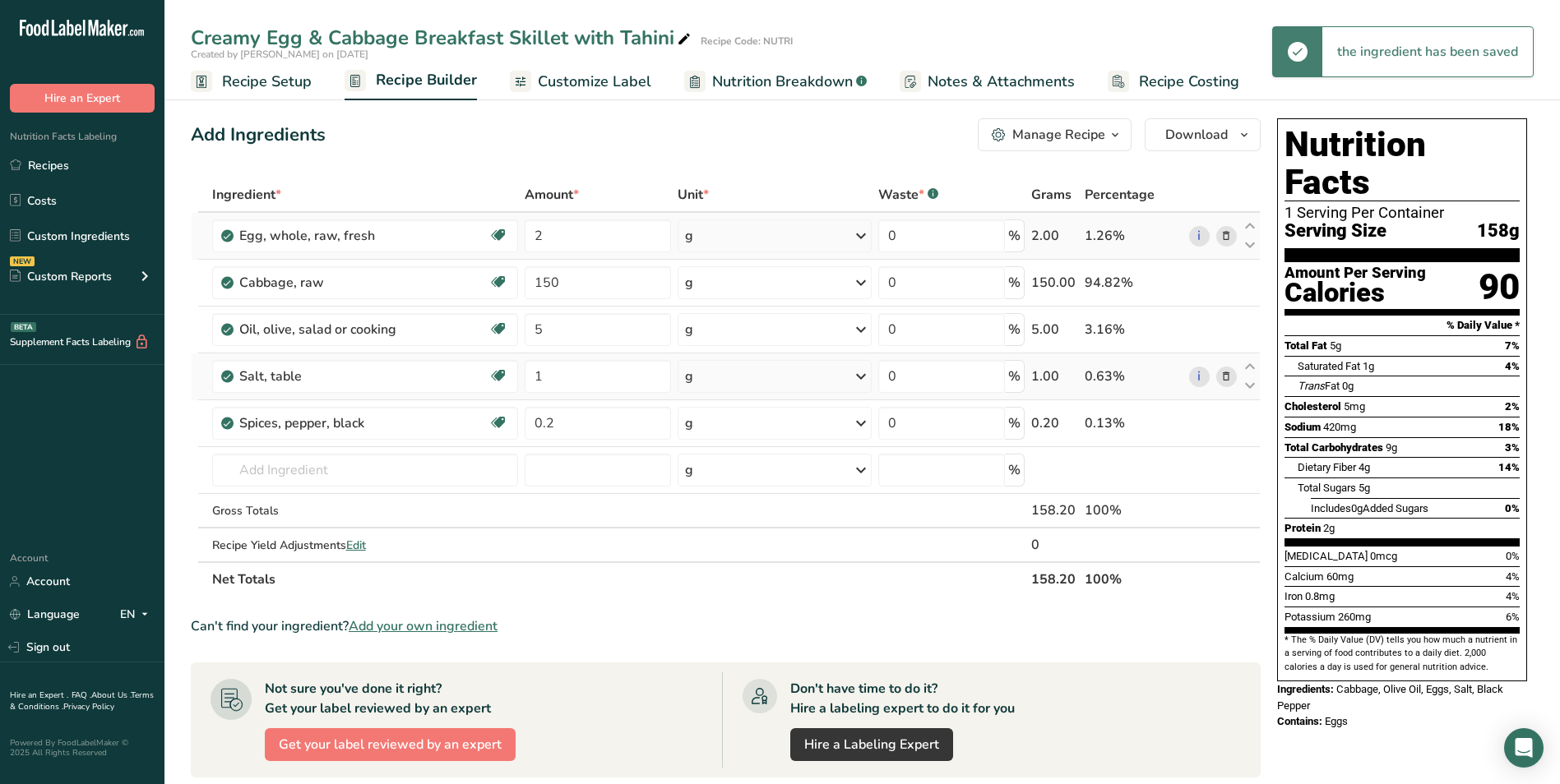
click at [733, 238] on div "g" at bounding box center [774, 236] width 194 height 33
click at [716, 287] on div "1 large" at bounding box center [756, 291] width 138 height 24
click at [264, 461] on input "text" at bounding box center [365, 470] width 306 height 33
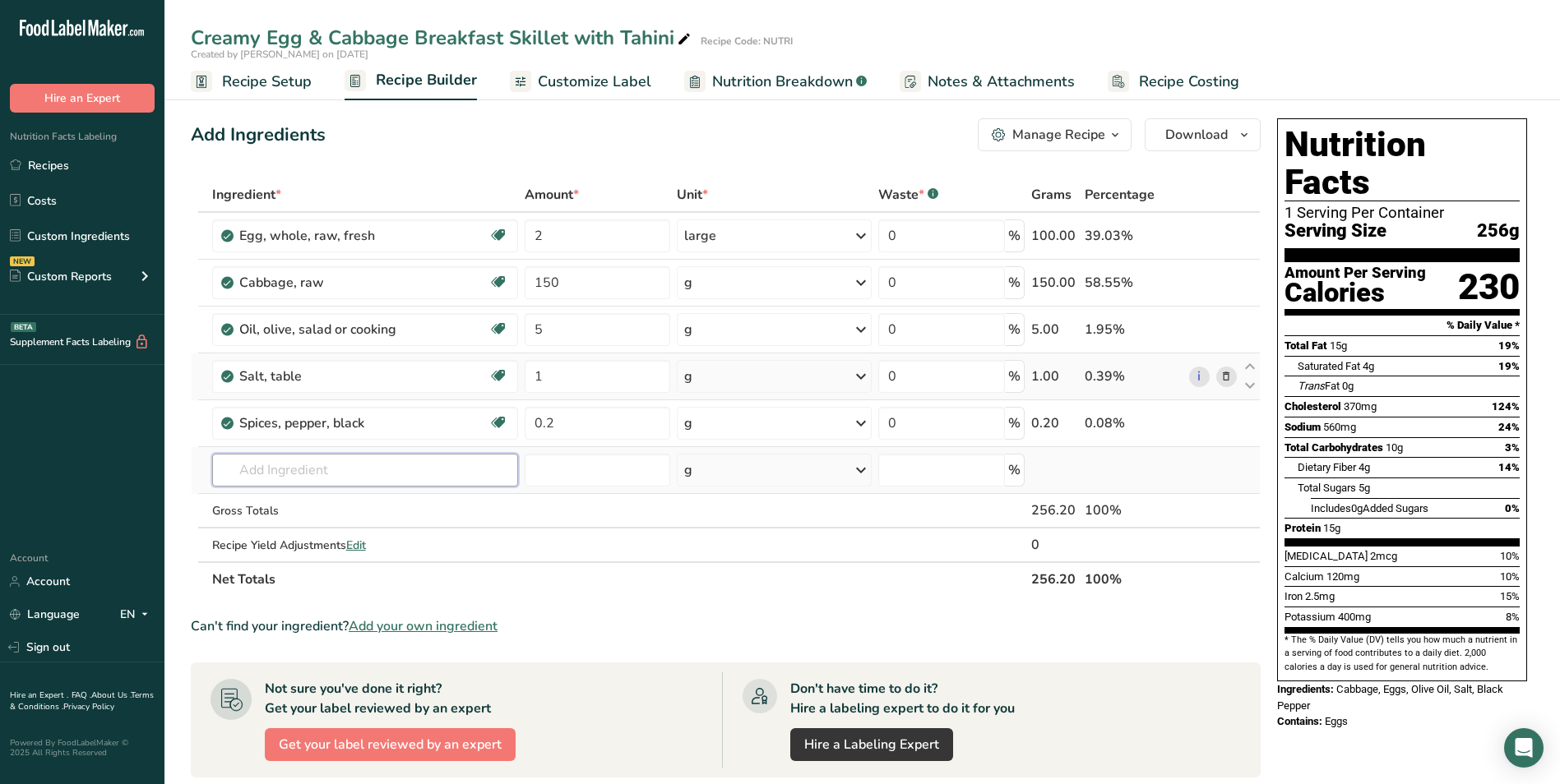
click at [314, 470] on input "text" at bounding box center [365, 470] width 306 height 33
type input "CHILI [GEOGRAPHIC_DATA]"
click at [317, 503] on div "Chili Flakes" at bounding box center [352, 503] width 254 height 17
type input "Chili Flakes"
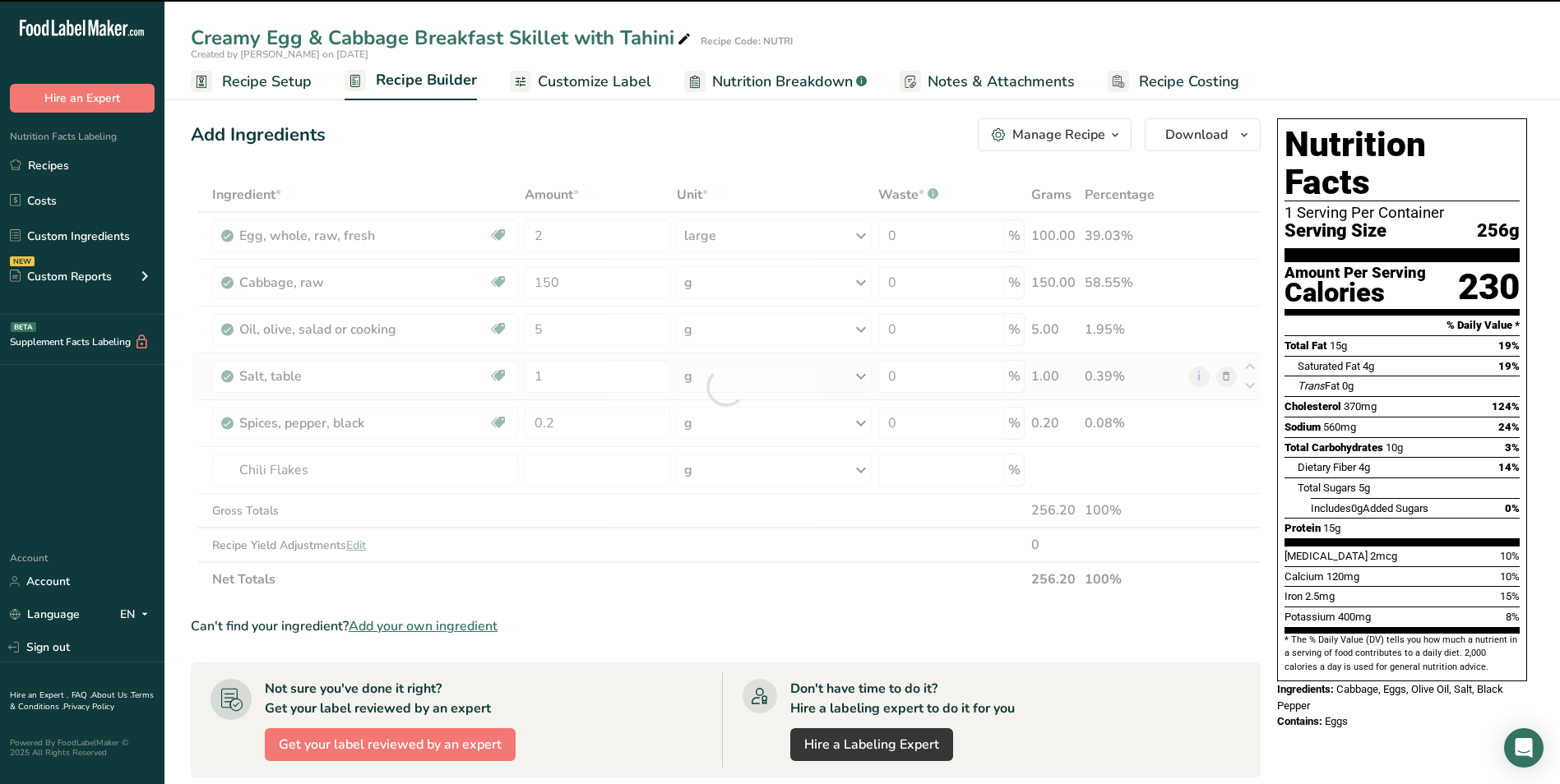
type input "0"
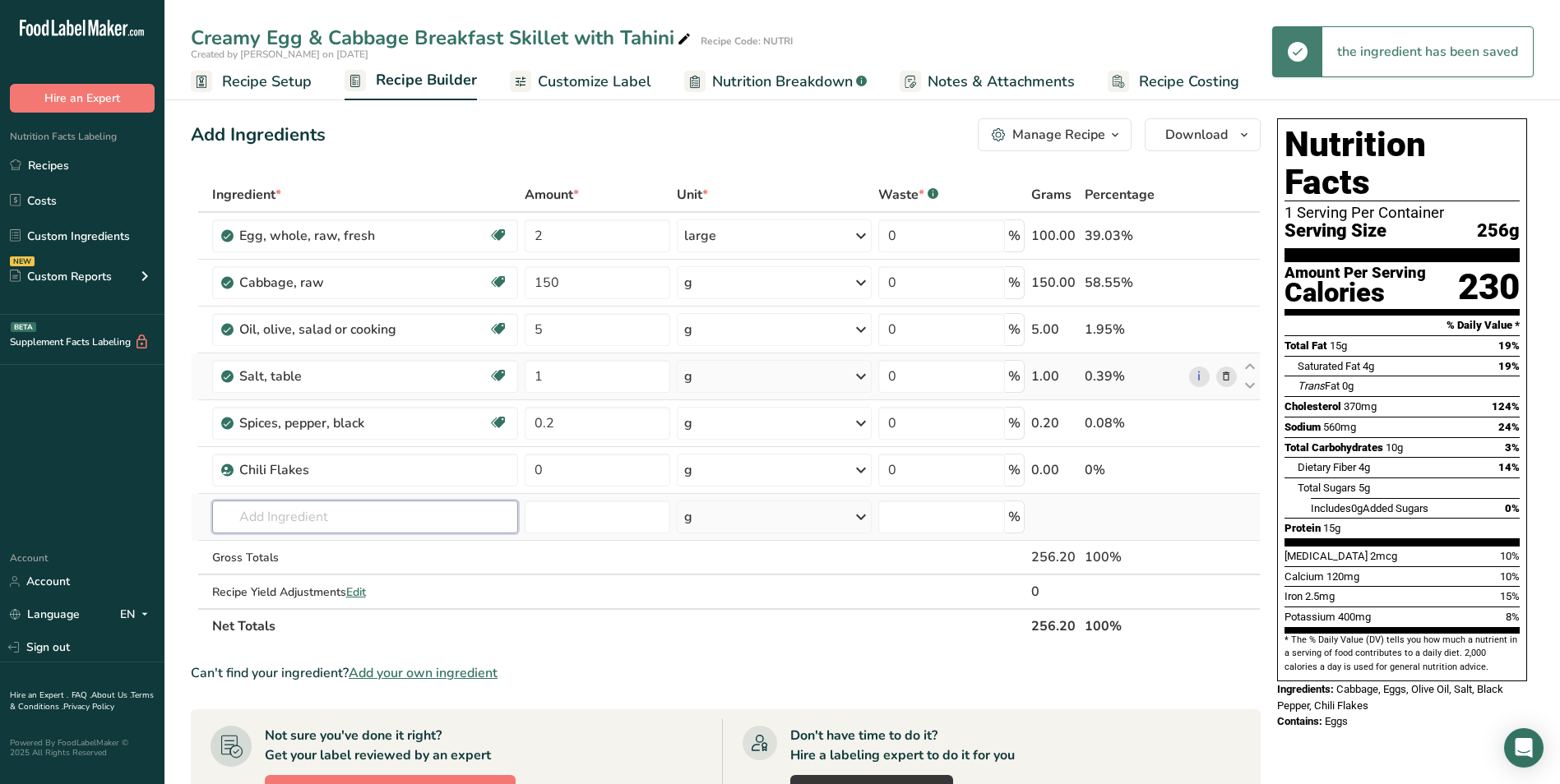
click at [287, 515] on input "text" at bounding box center [365, 517] width 306 height 33
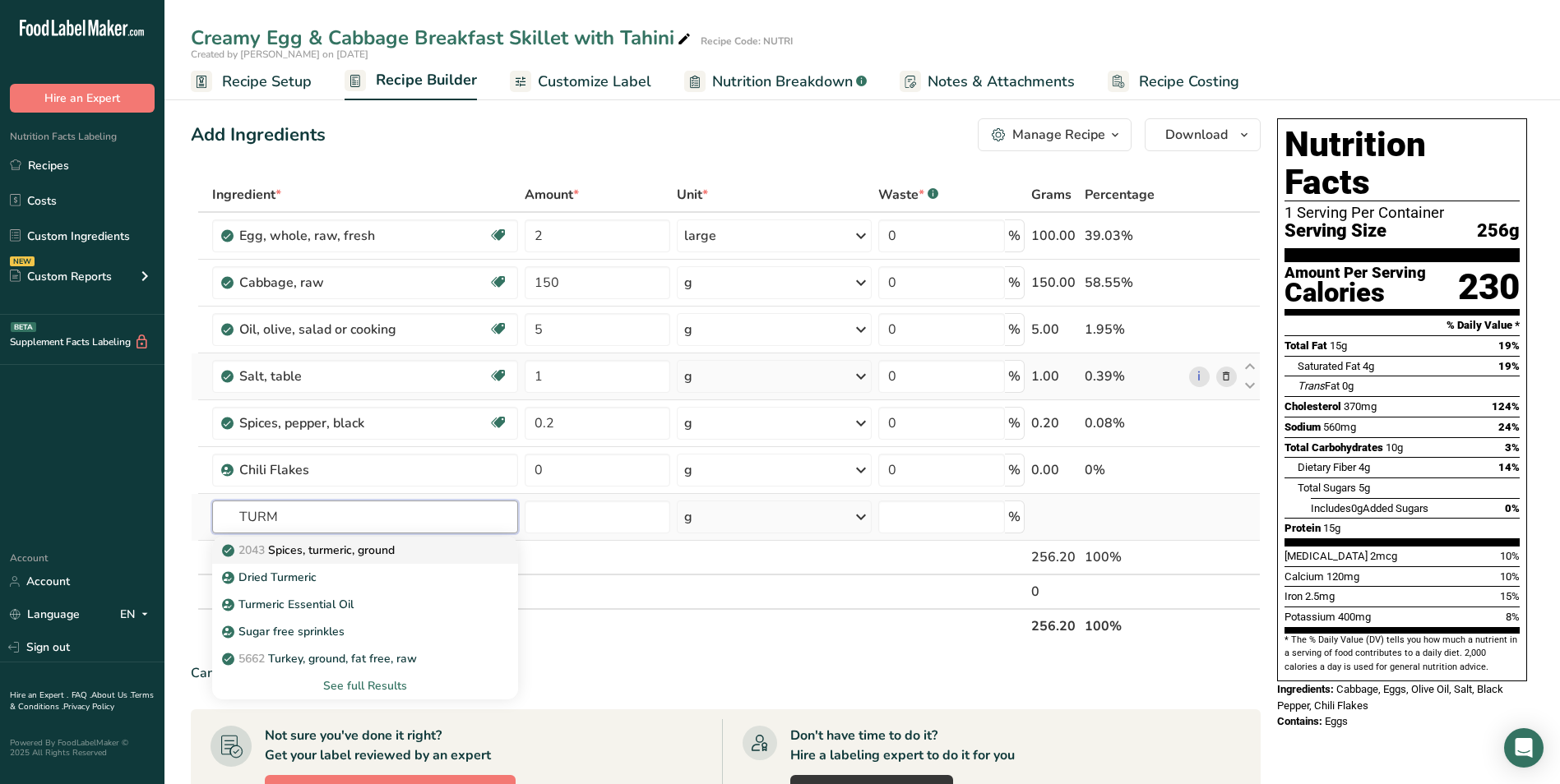
type input "TURM"
click at [282, 547] on p "2043 Spices, turmeric, ground" at bounding box center [310, 550] width 170 height 17
type input "Spices, turmeric, ground"
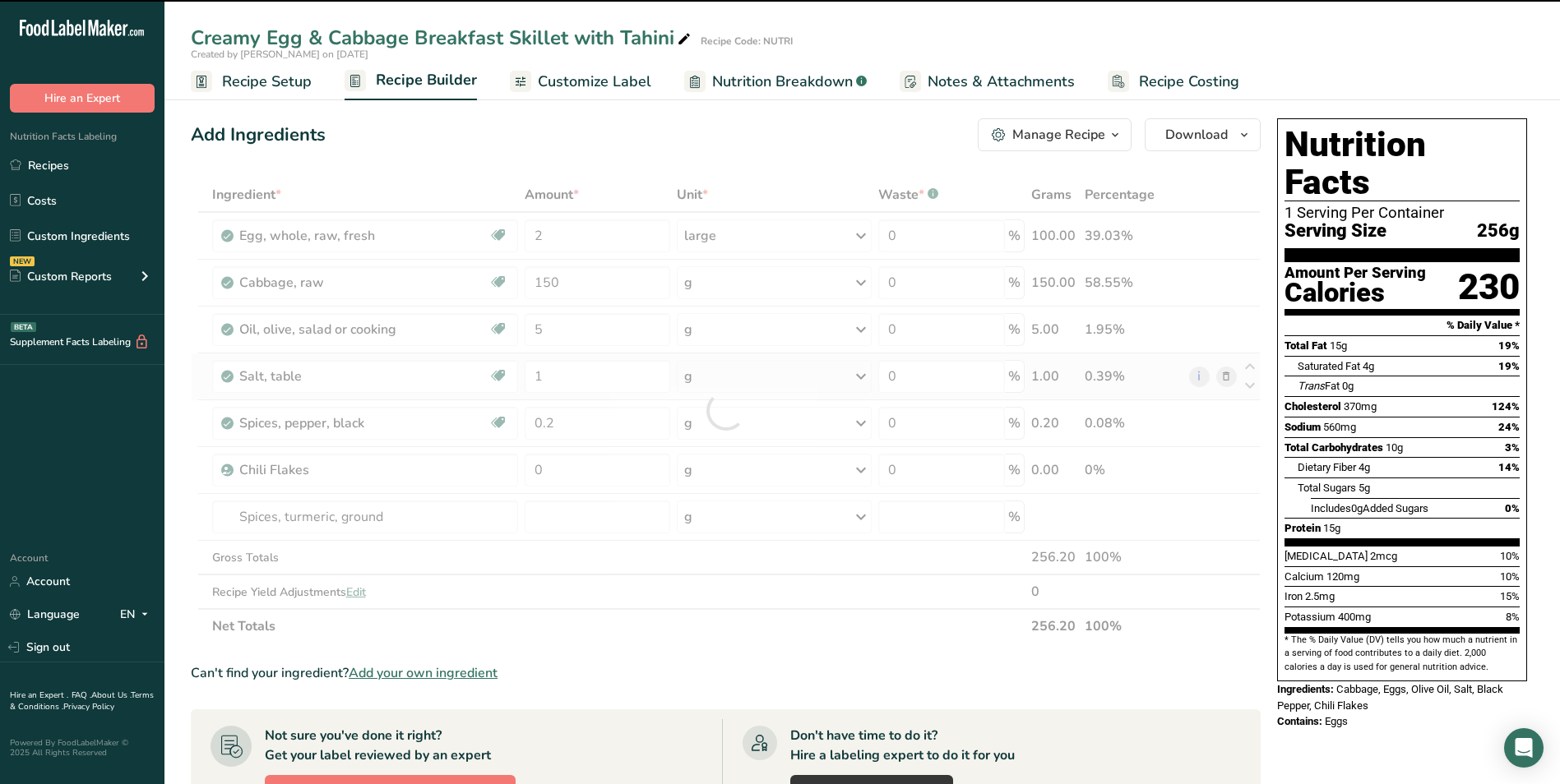
type input "0"
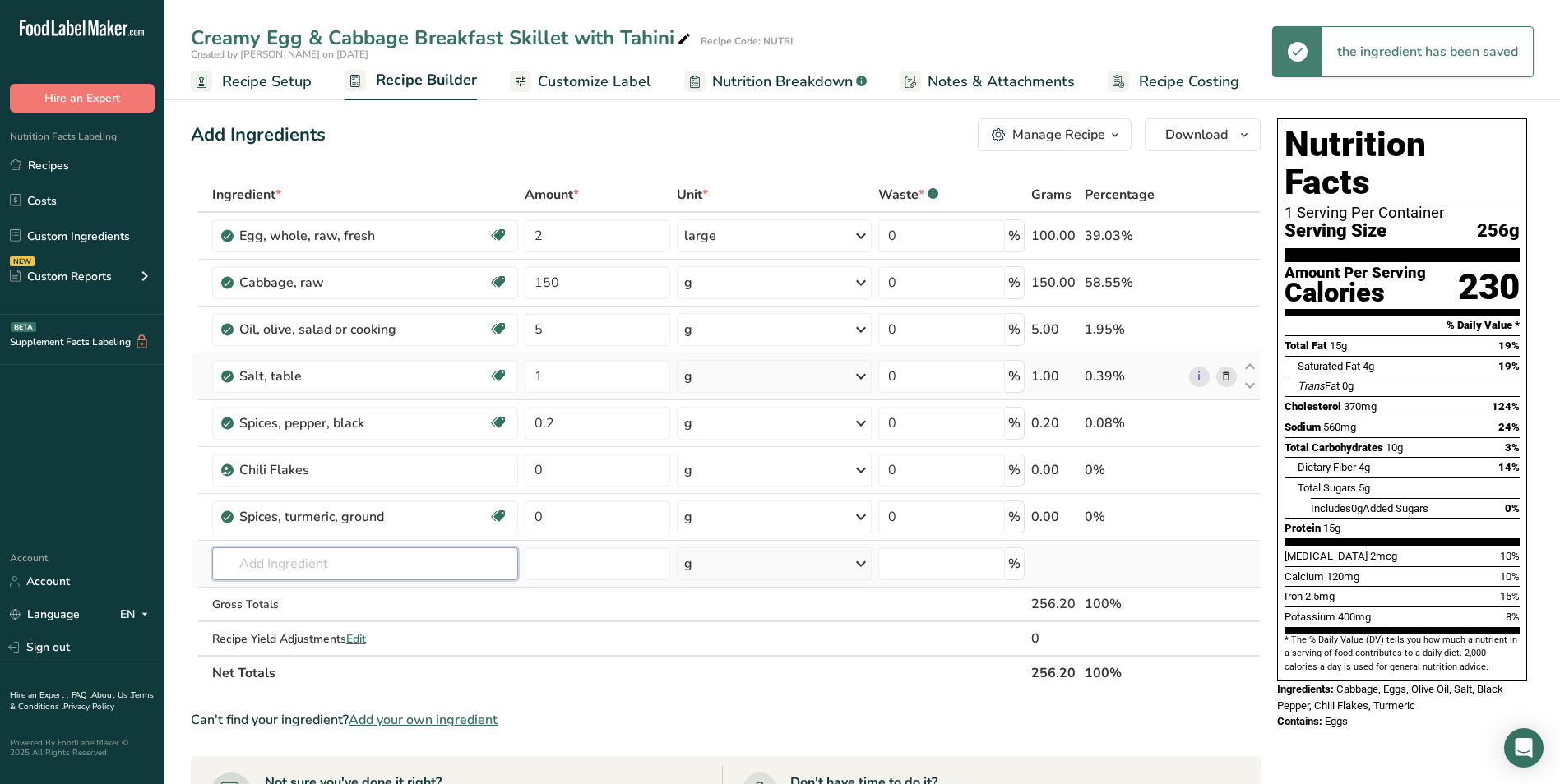
click at [274, 565] on input "text" at bounding box center [365, 563] width 306 height 33
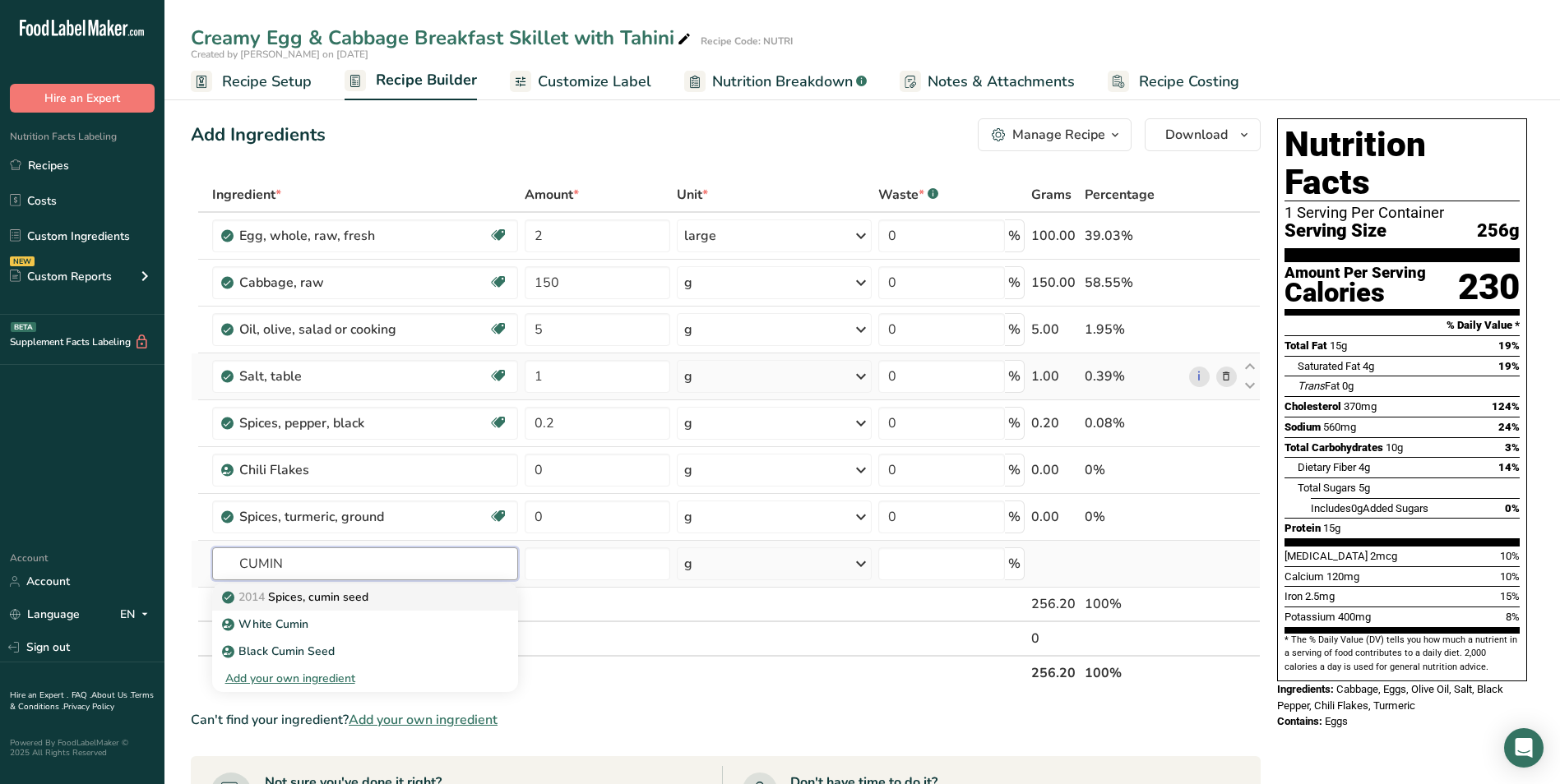
type input "CUMIN"
click at [314, 602] on p "2014 Spices, cumin seed" at bounding box center [296, 596] width 143 height 17
type input "Spices, cumin seed"
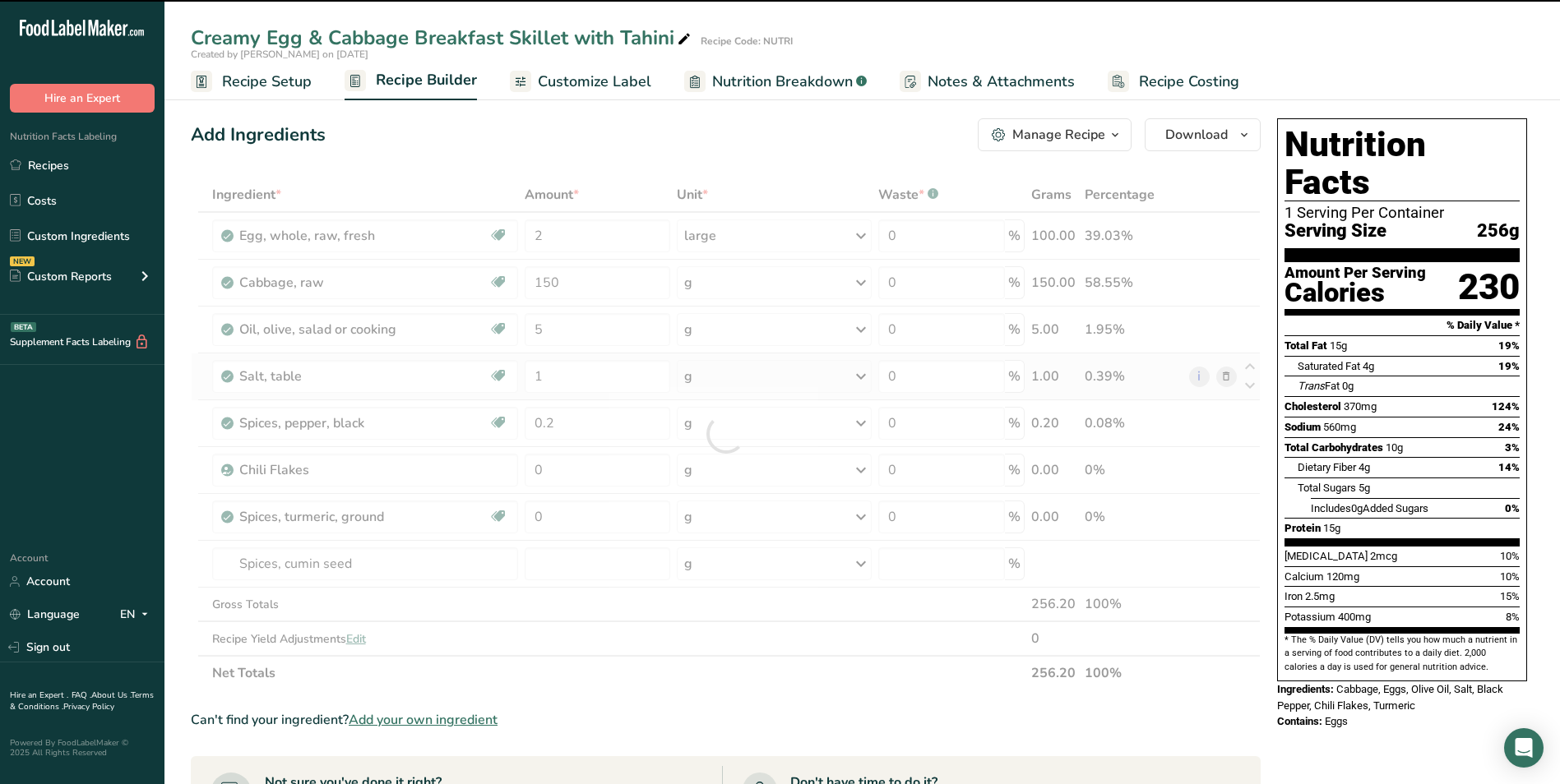
scroll to position [1, 0]
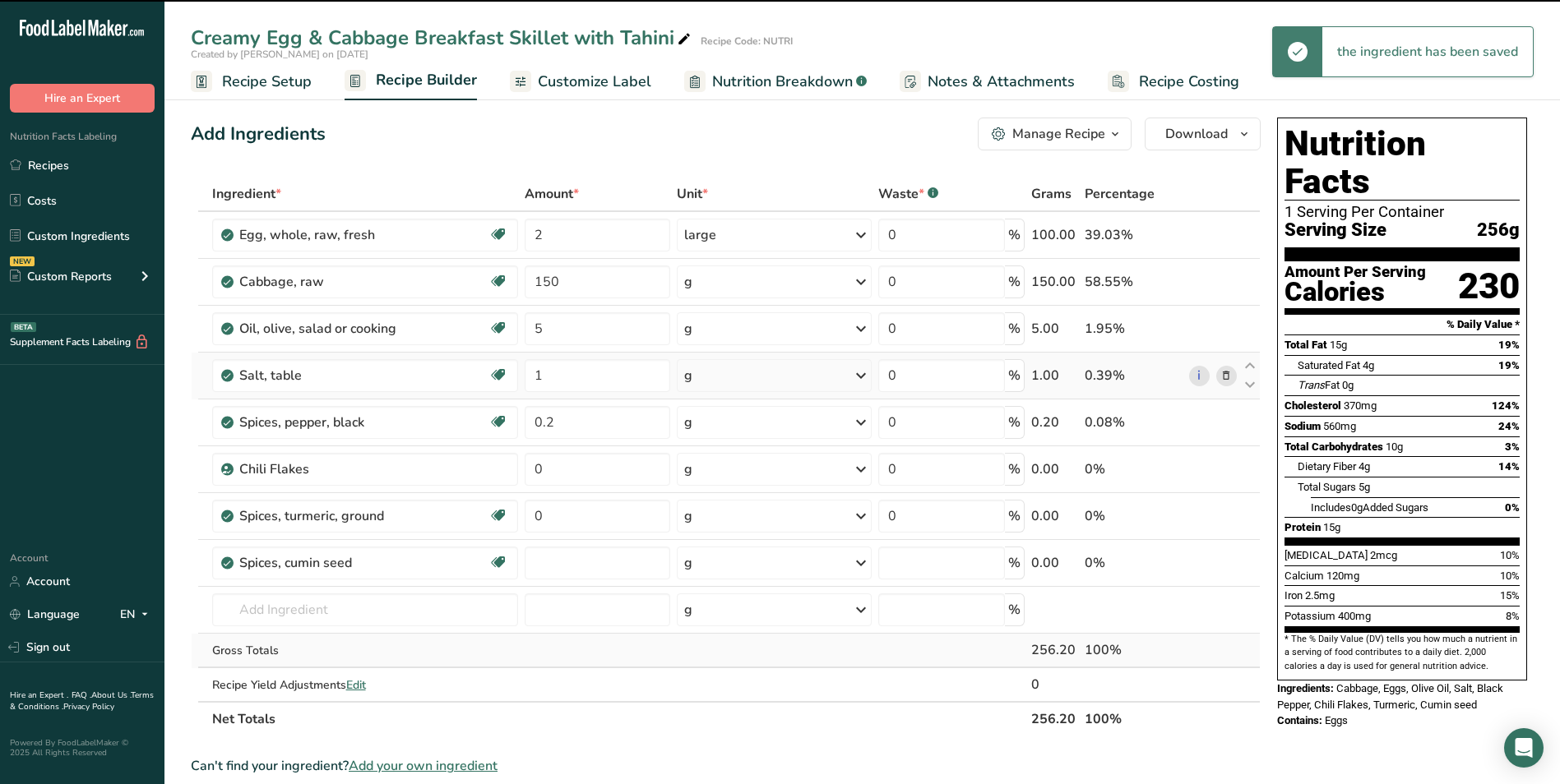
type input "0"
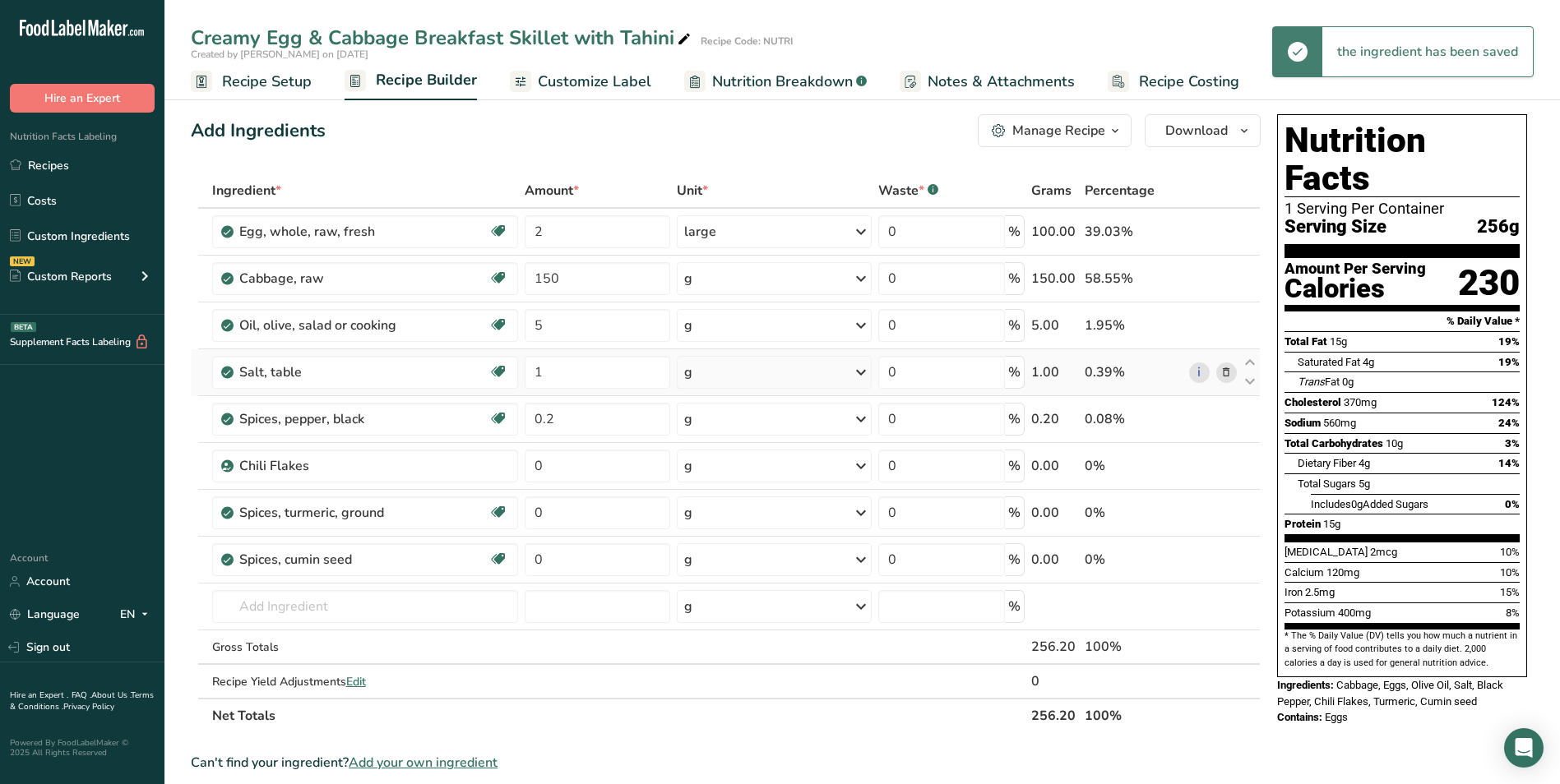
scroll to position [0, 0]
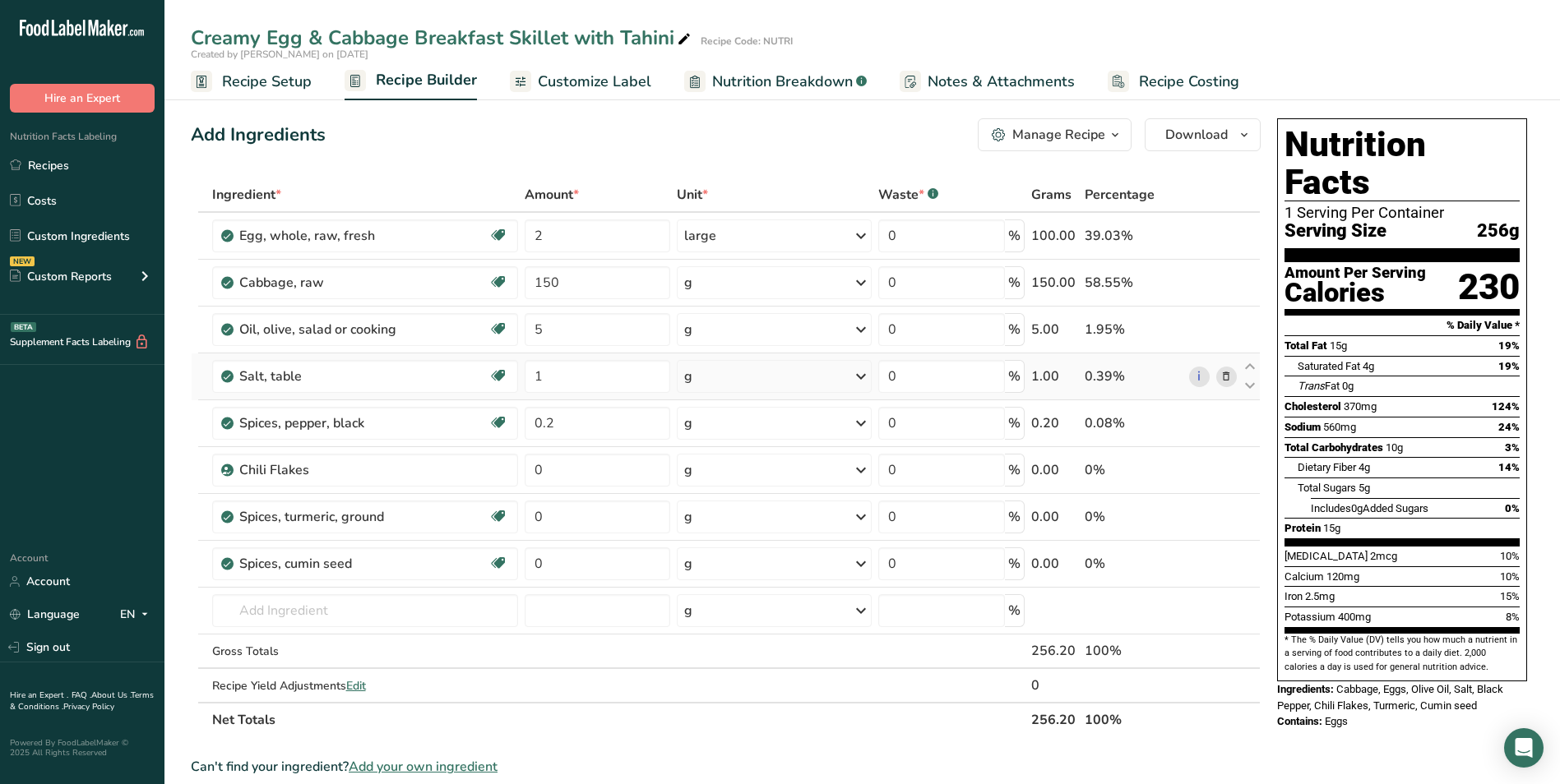
click at [619, 69] on link "Customize Label" at bounding box center [580, 81] width 141 height 37
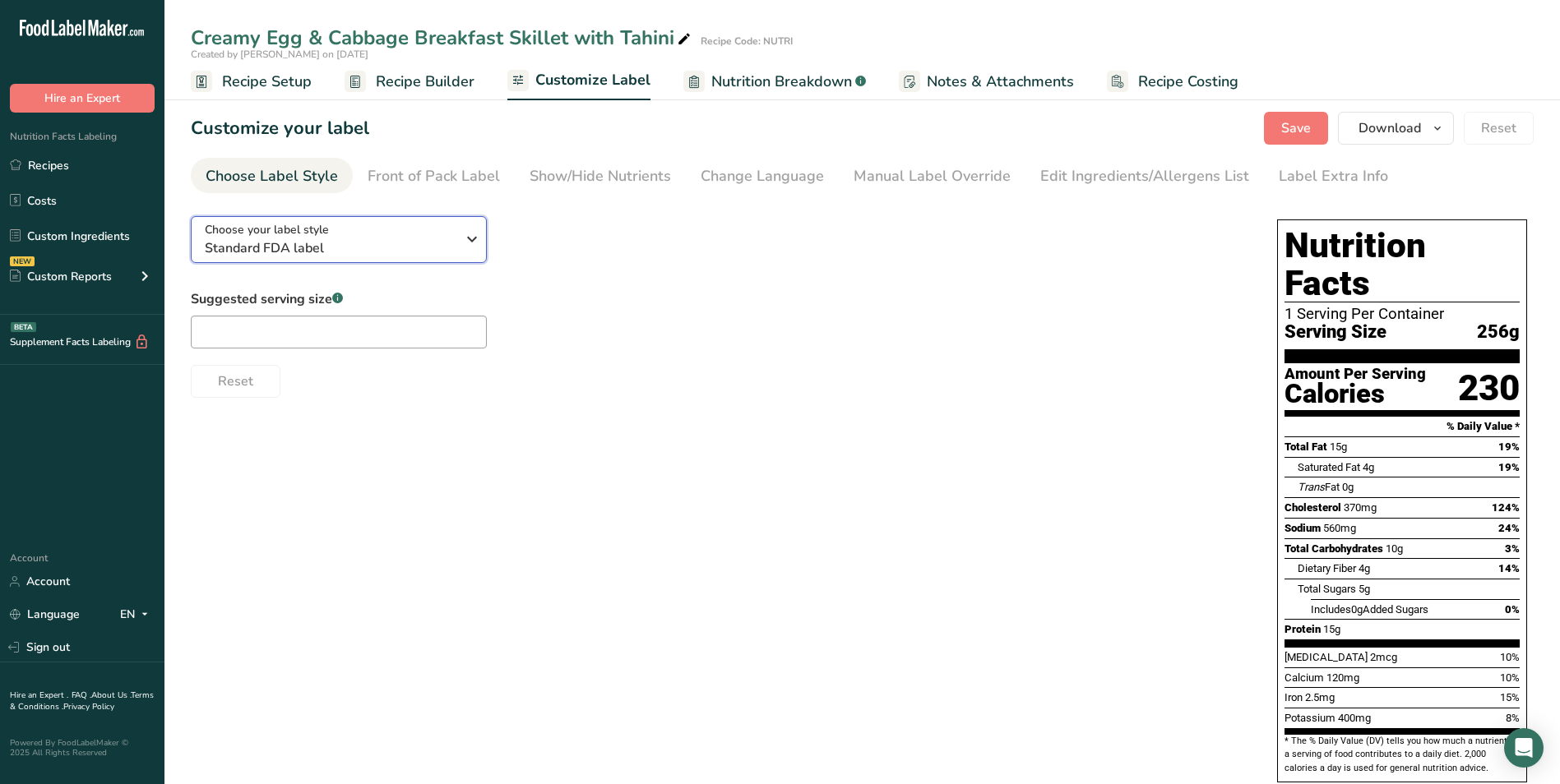
click at [363, 233] on div "Choose your label style Standard FDA label" at bounding box center [330, 239] width 251 height 37
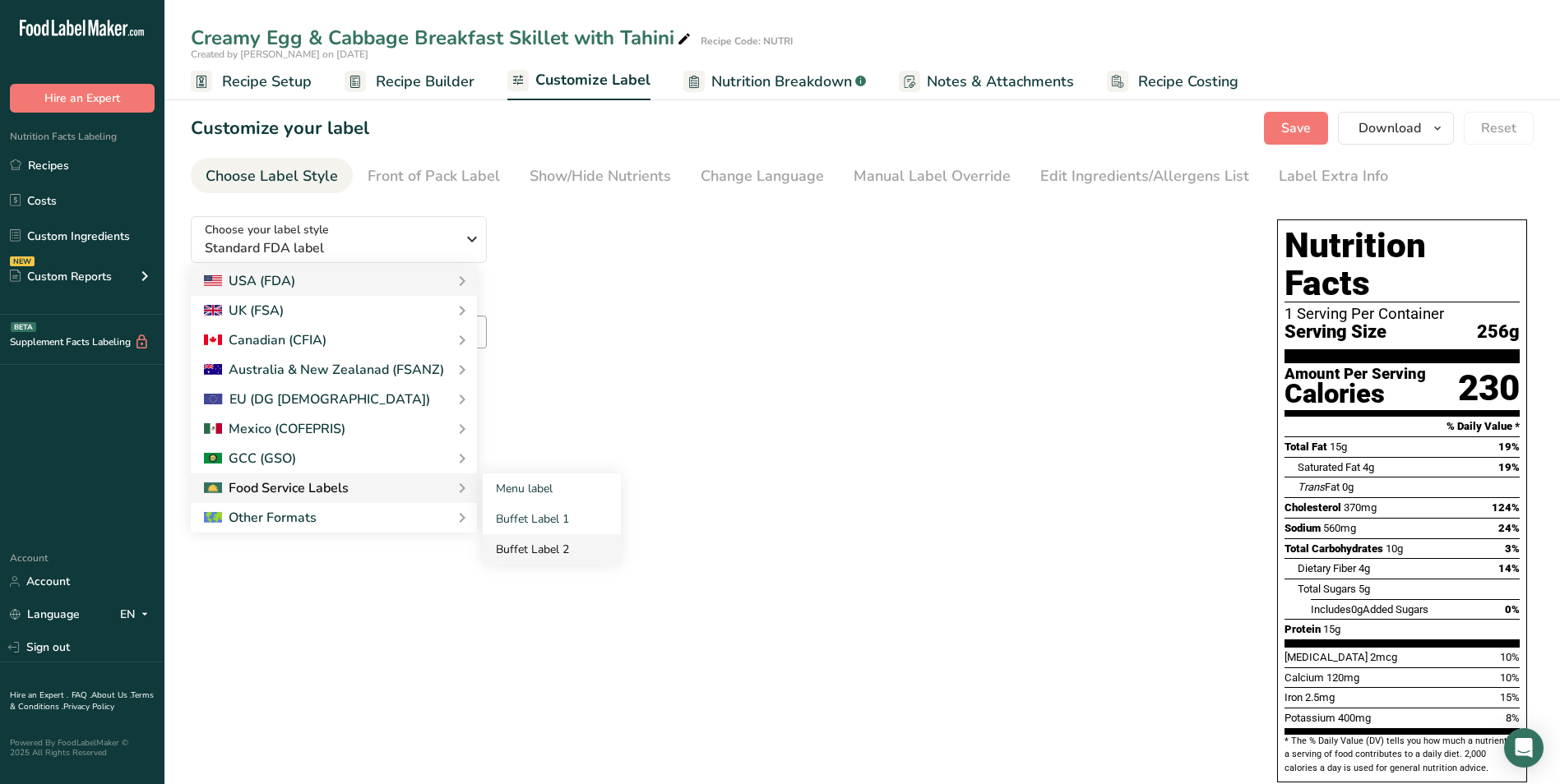
click at [555, 538] on link "Buffet Label 2" at bounding box center [551, 549] width 138 height 30
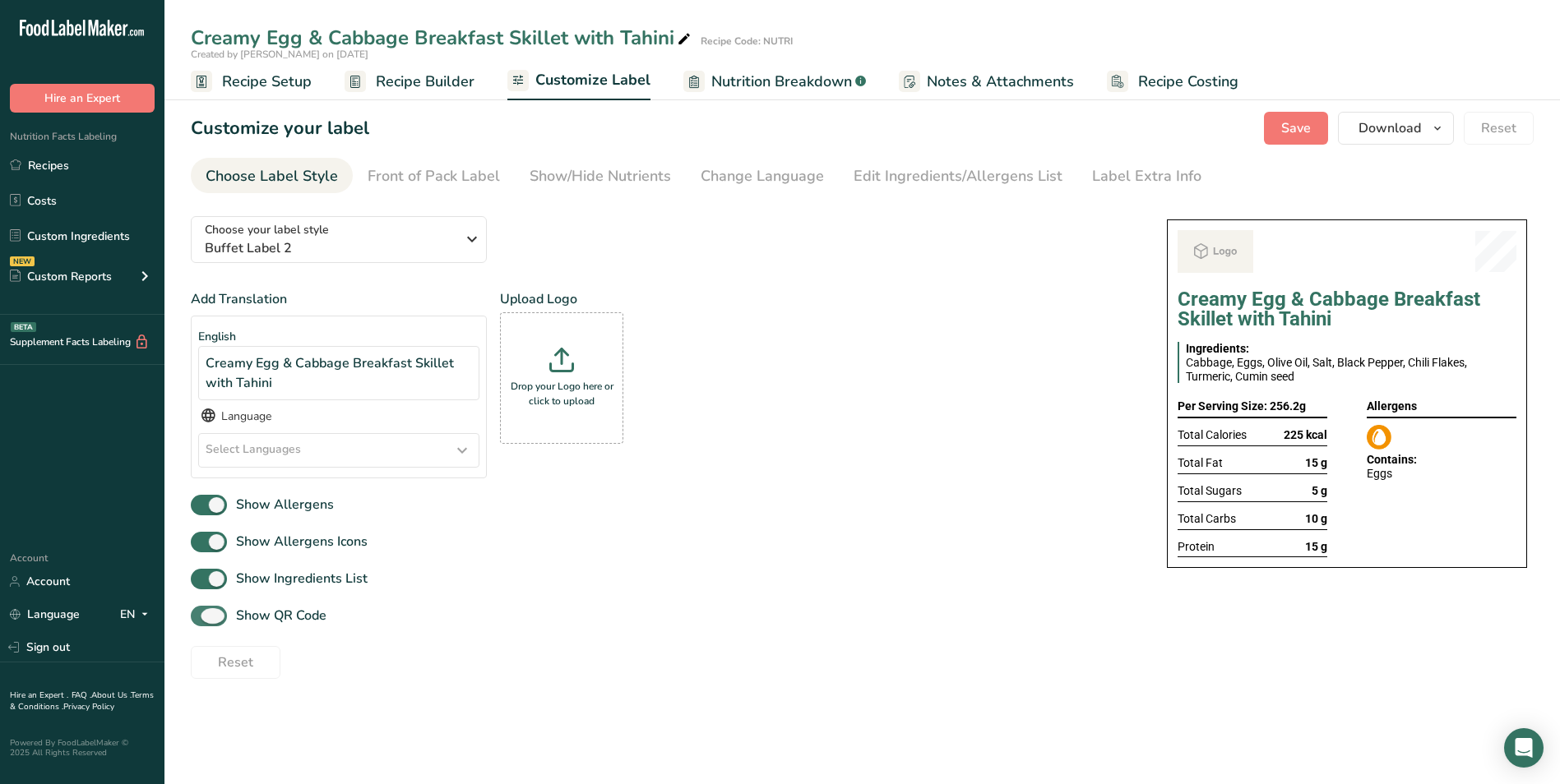
click at [275, 610] on span "Show QR Code" at bounding box center [276, 616] width 99 height 20
click at [202, 611] on input "Show QR Code" at bounding box center [196, 616] width 11 height 11
checkbox input "false"
click at [578, 166] on div "Show/Hide Nutrients" at bounding box center [600, 176] width 141 height 22
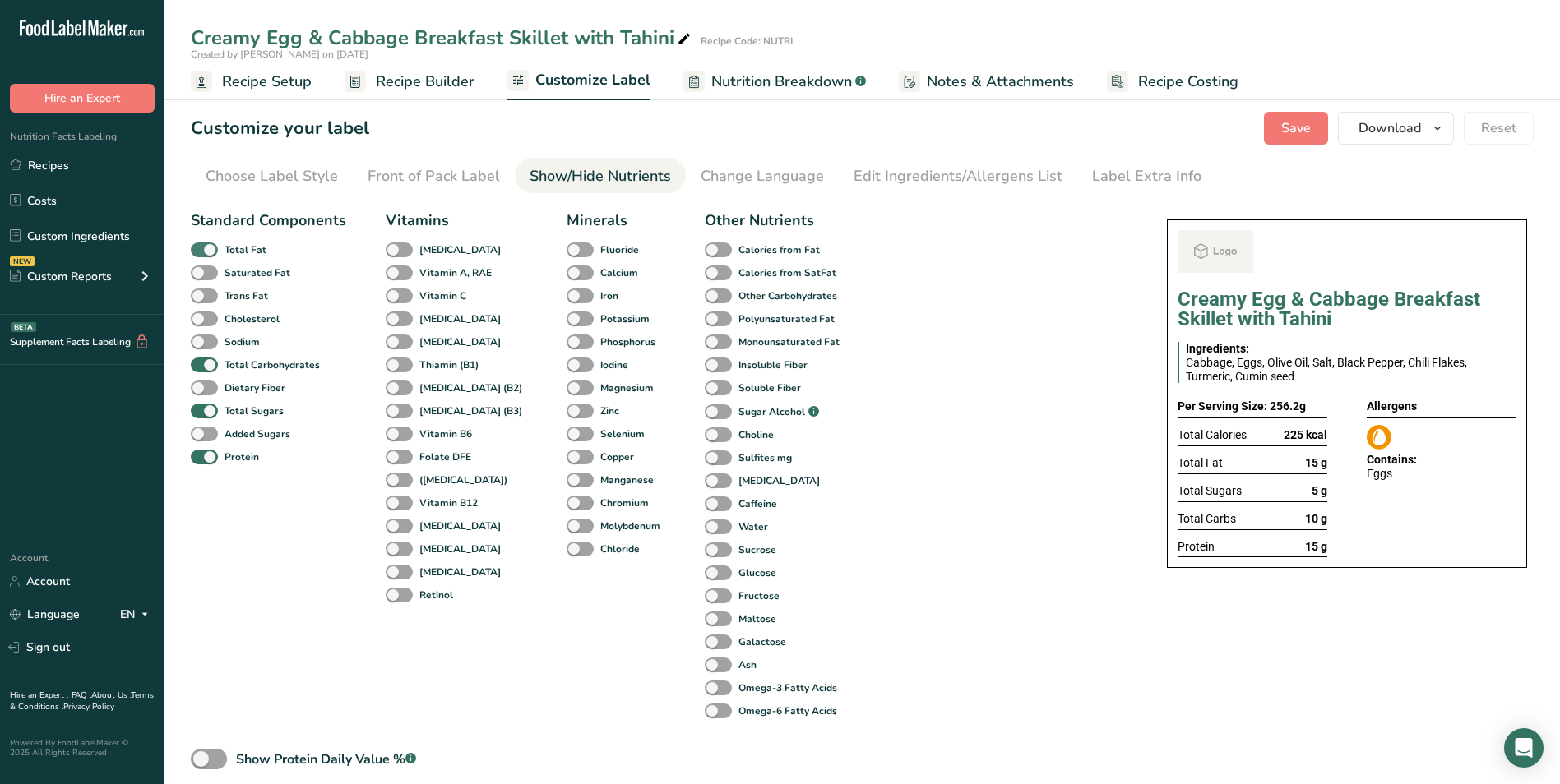
click at [213, 254] on span at bounding box center [204, 250] width 27 height 15
click at [202, 254] on input "Total Fat" at bounding box center [196, 249] width 11 height 11
checkbox input "false"
click at [213, 406] on span at bounding box center [204, 411] width 27 height 15
click at [202, 406] on input "Total Sugars" at bounding box center [196, 411] width 11 height 11
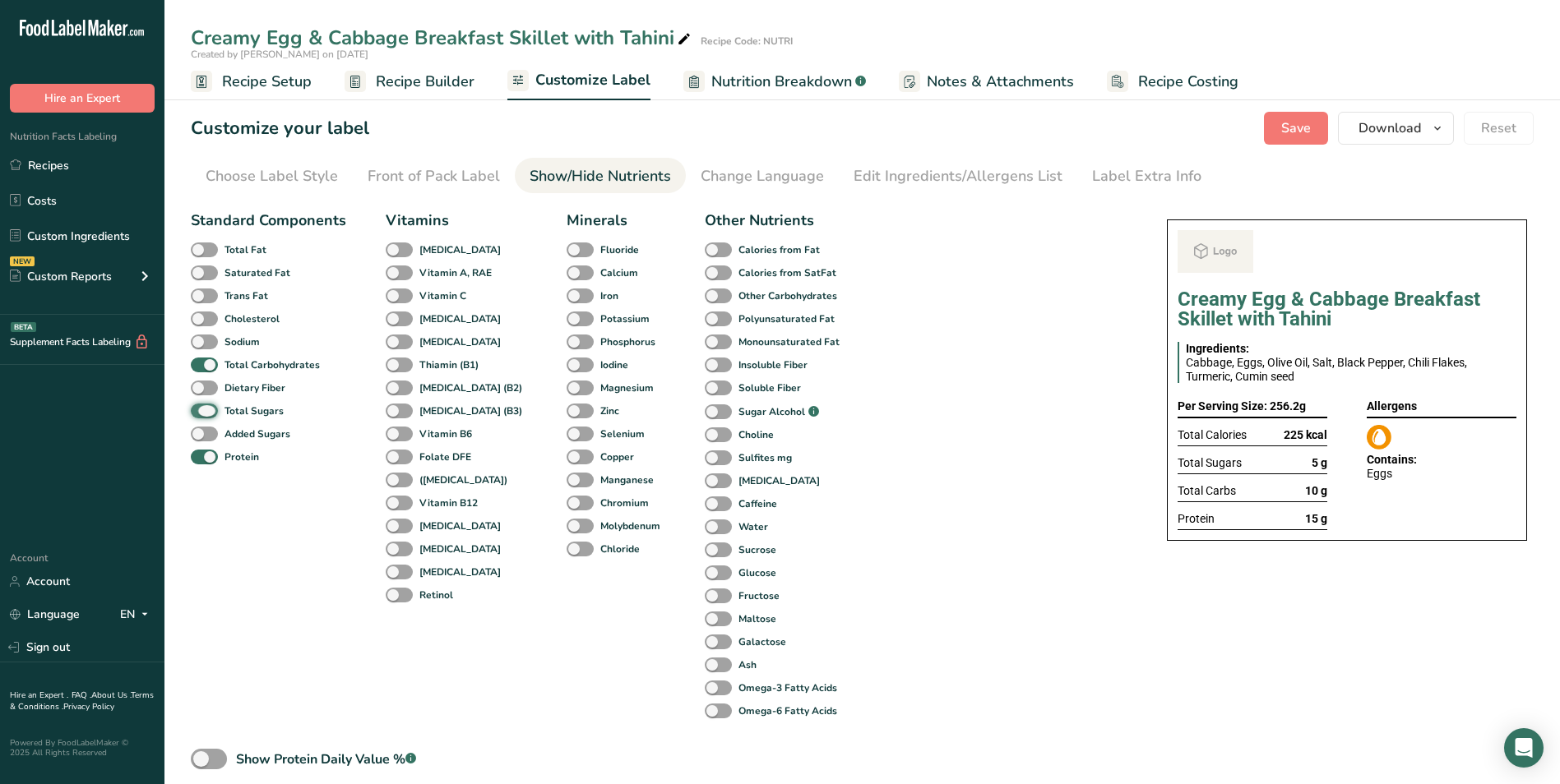
checkbox input "false"
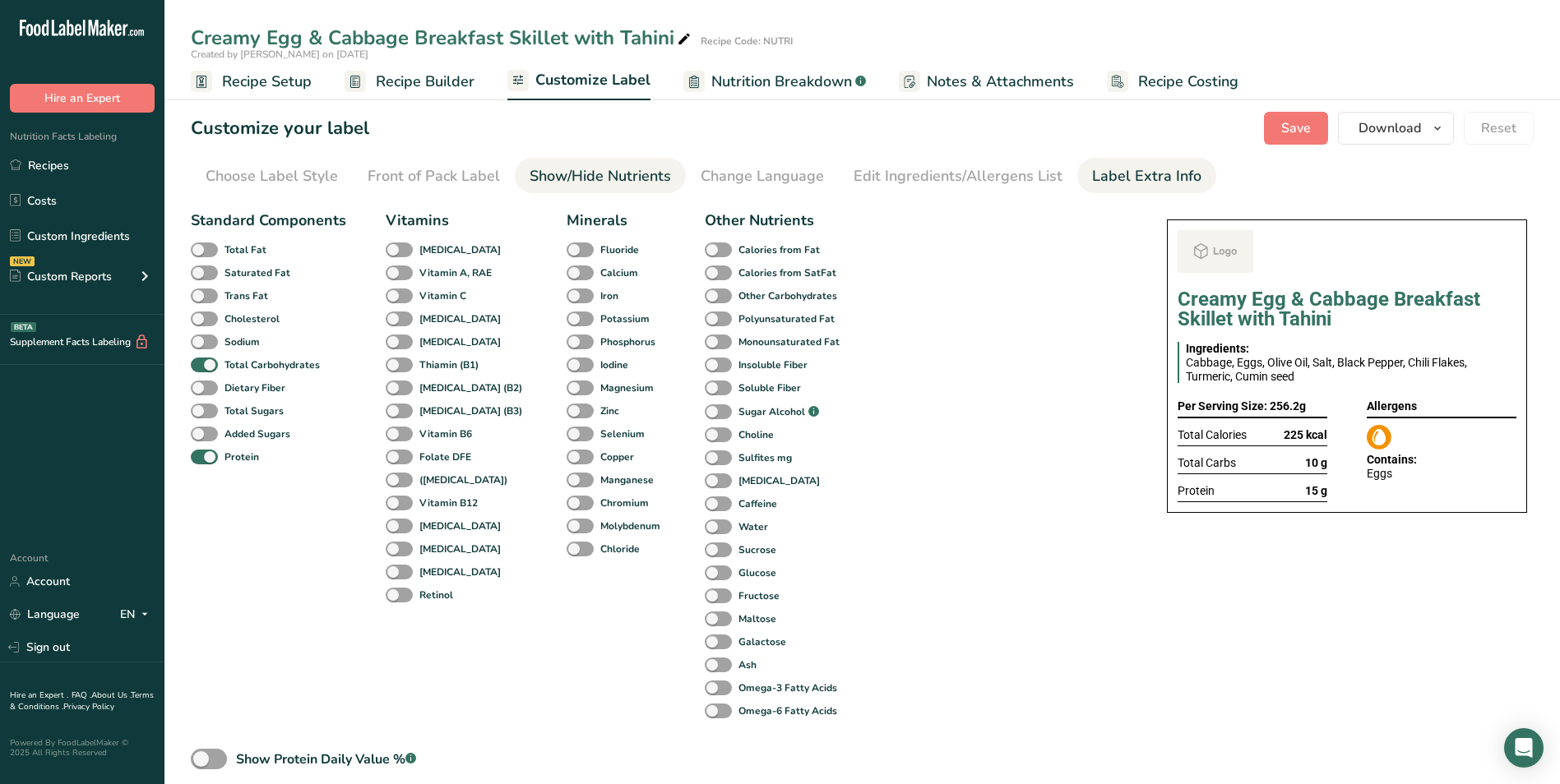
drag, startPoint x: 1162, startPoint y: 163, endPoint x: 1128, endPoint y: 174, distance: 35.7
click at [1128, 174] on div "Label Extra Info" at bounding box center [1147, 176] width 109 height 22
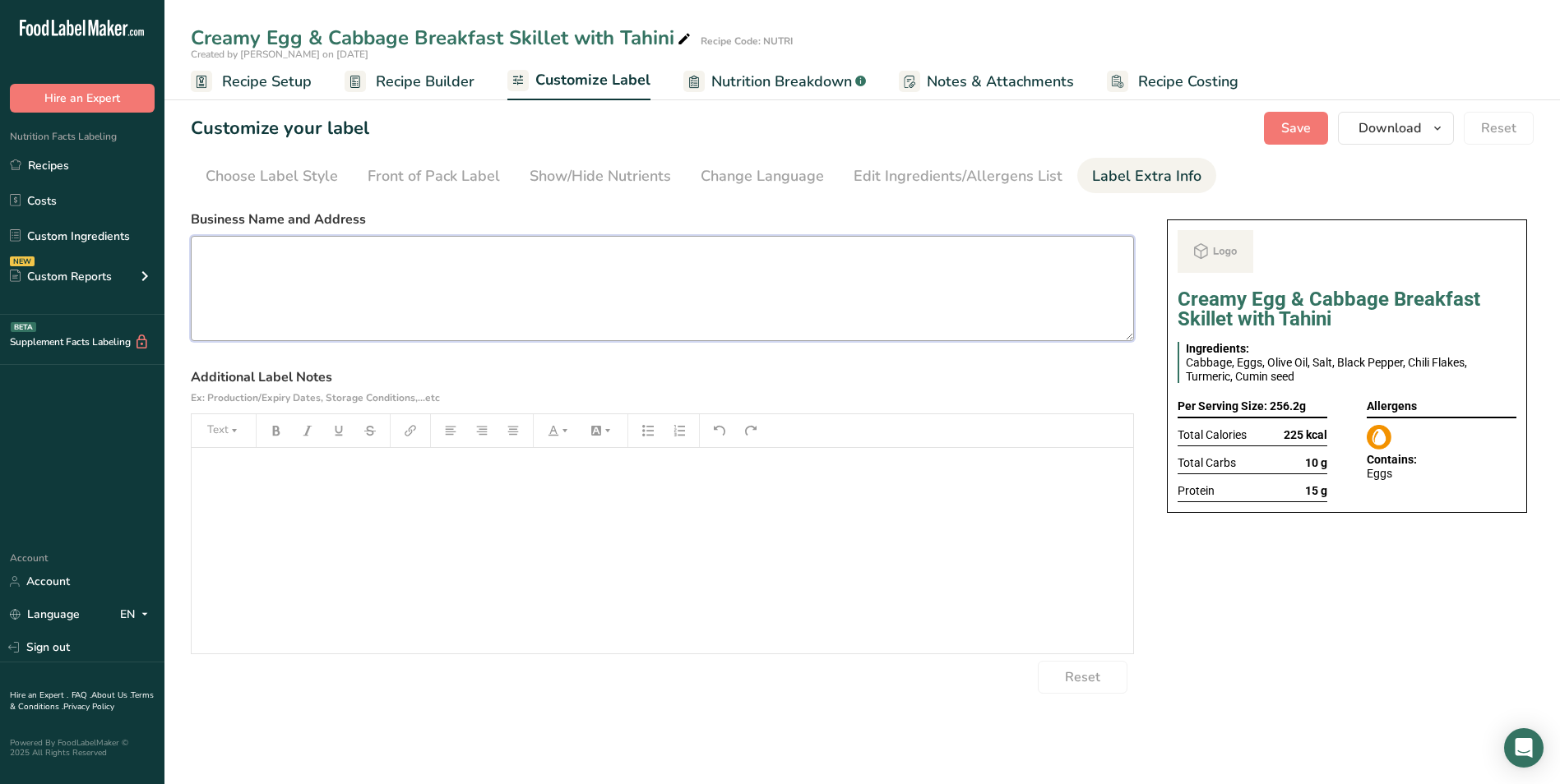
click at [611, 271] on textarea at bounding box center [663, 288] width 943 height 105
